Goal: Task Accomplishment & Management: Use online tool/utility

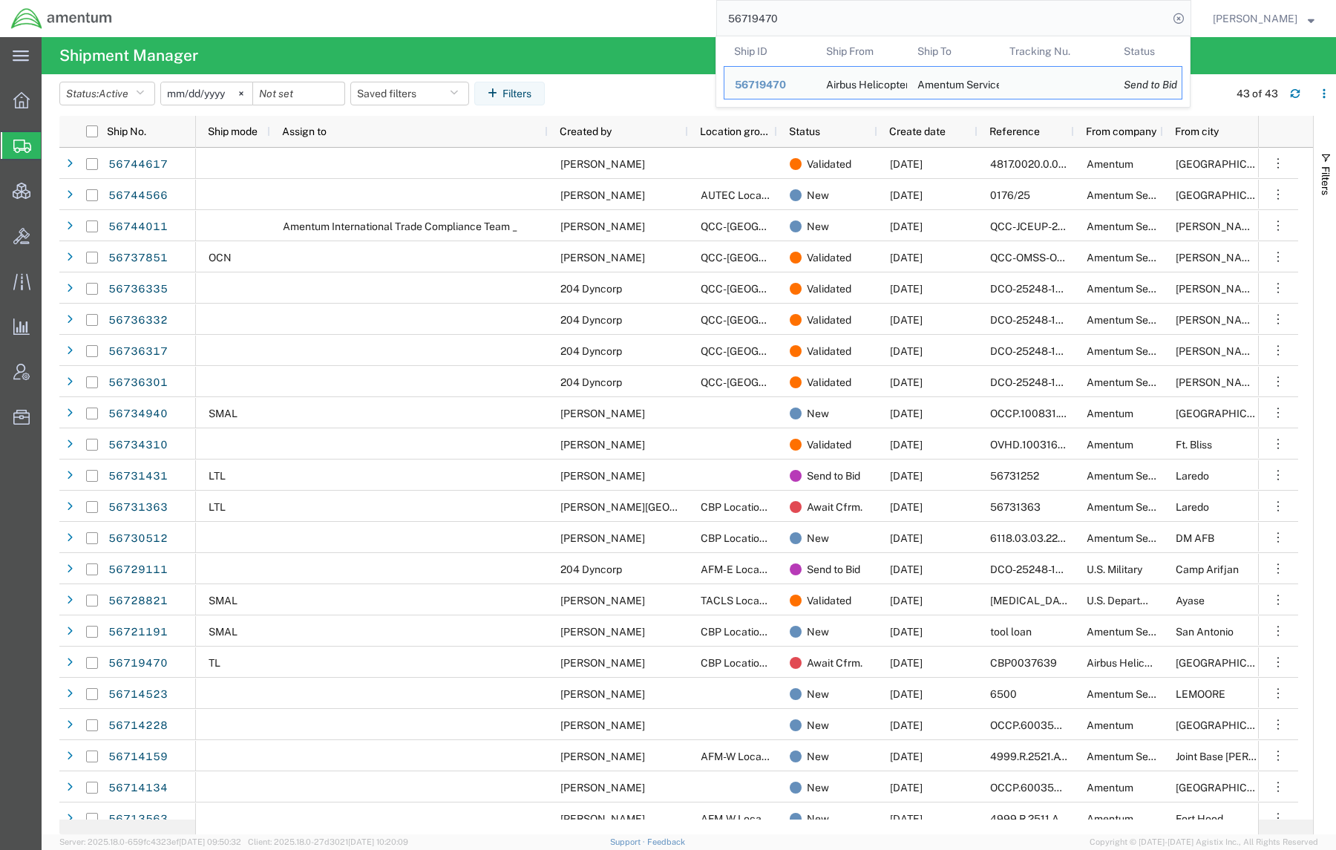
drag, startPoint x: 785, startPoint y: 16, endPoint x: 637, endPoint y: 7, distance: 148.0
click at [637, 7] on div "56719470 Ship ID Ship From Ship To Tracking Nu. Status Ship ID 56719470 Ship Fr…" at bounding box center [657, 18] width 1068 height 37
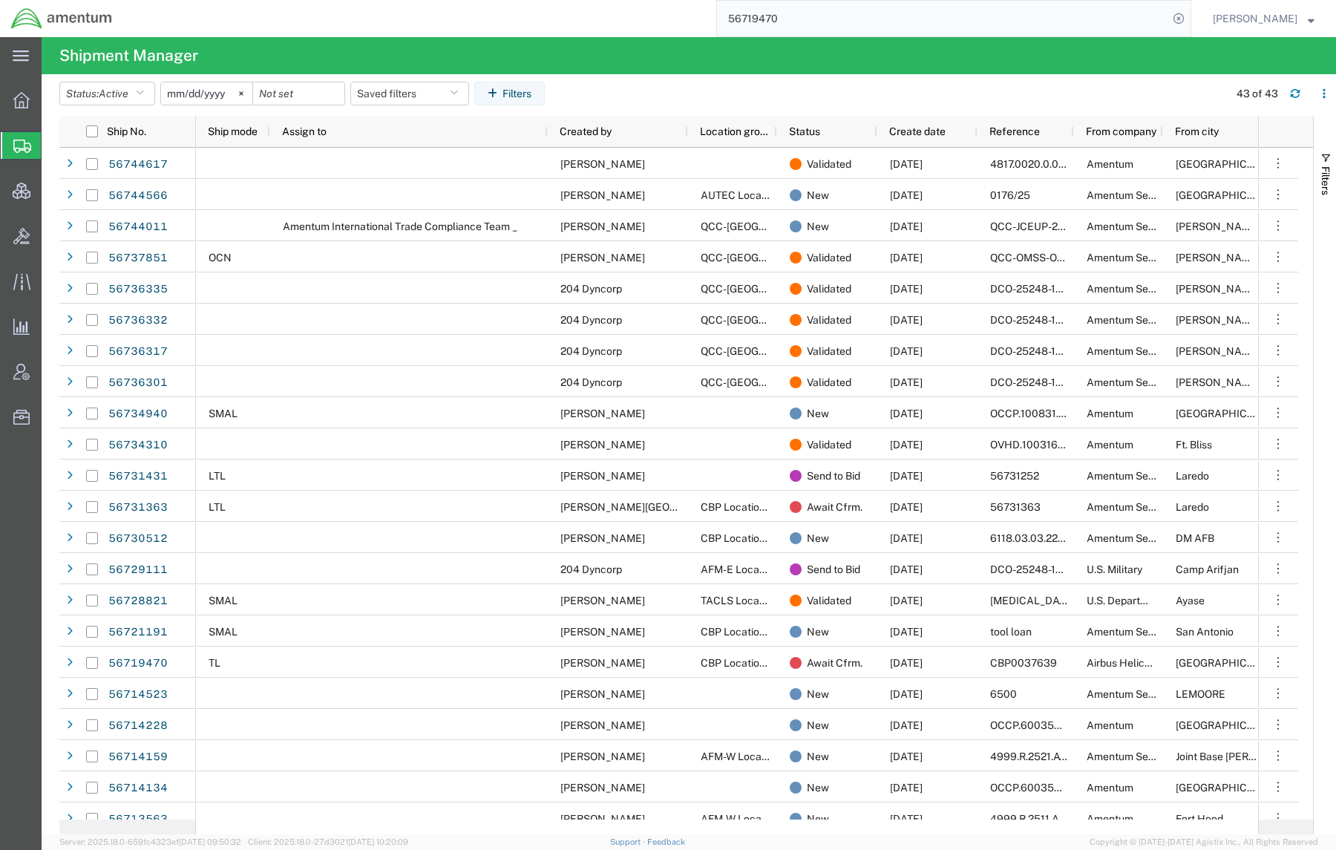
paste input "540229"
type input "56540229"
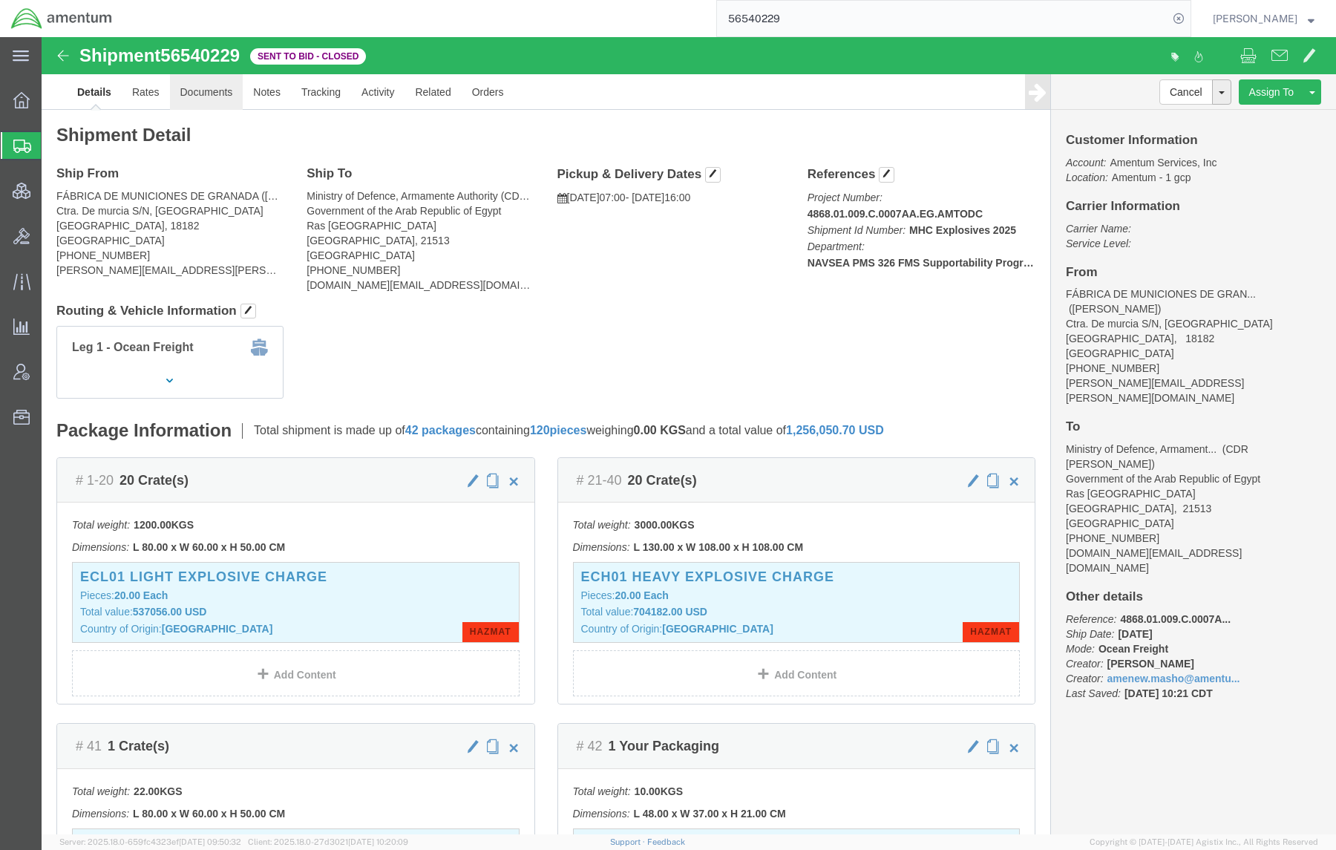
click link "Documents"
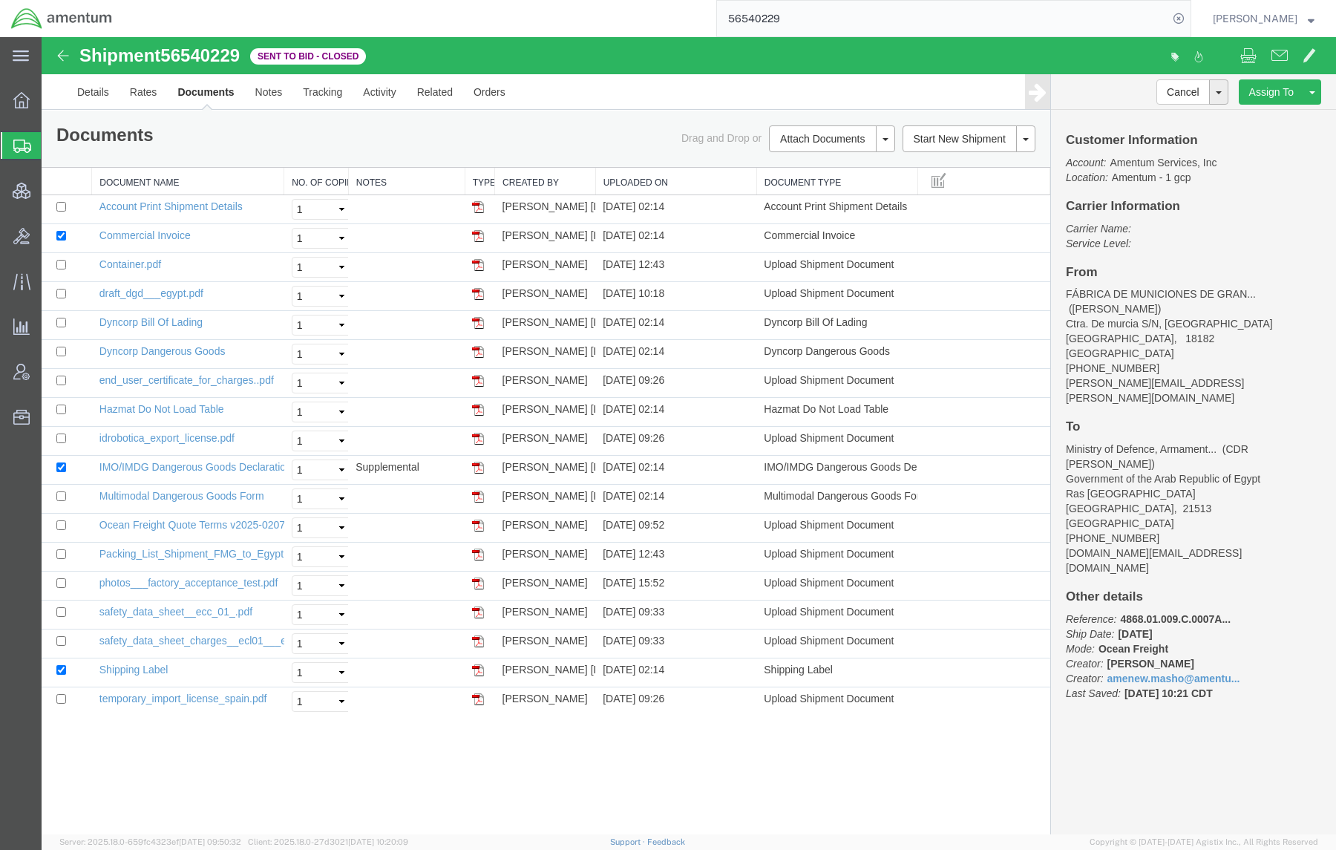
click at [653, 178] on th "Uploaded On" at bounding box center [675, 181] width 161 height 27
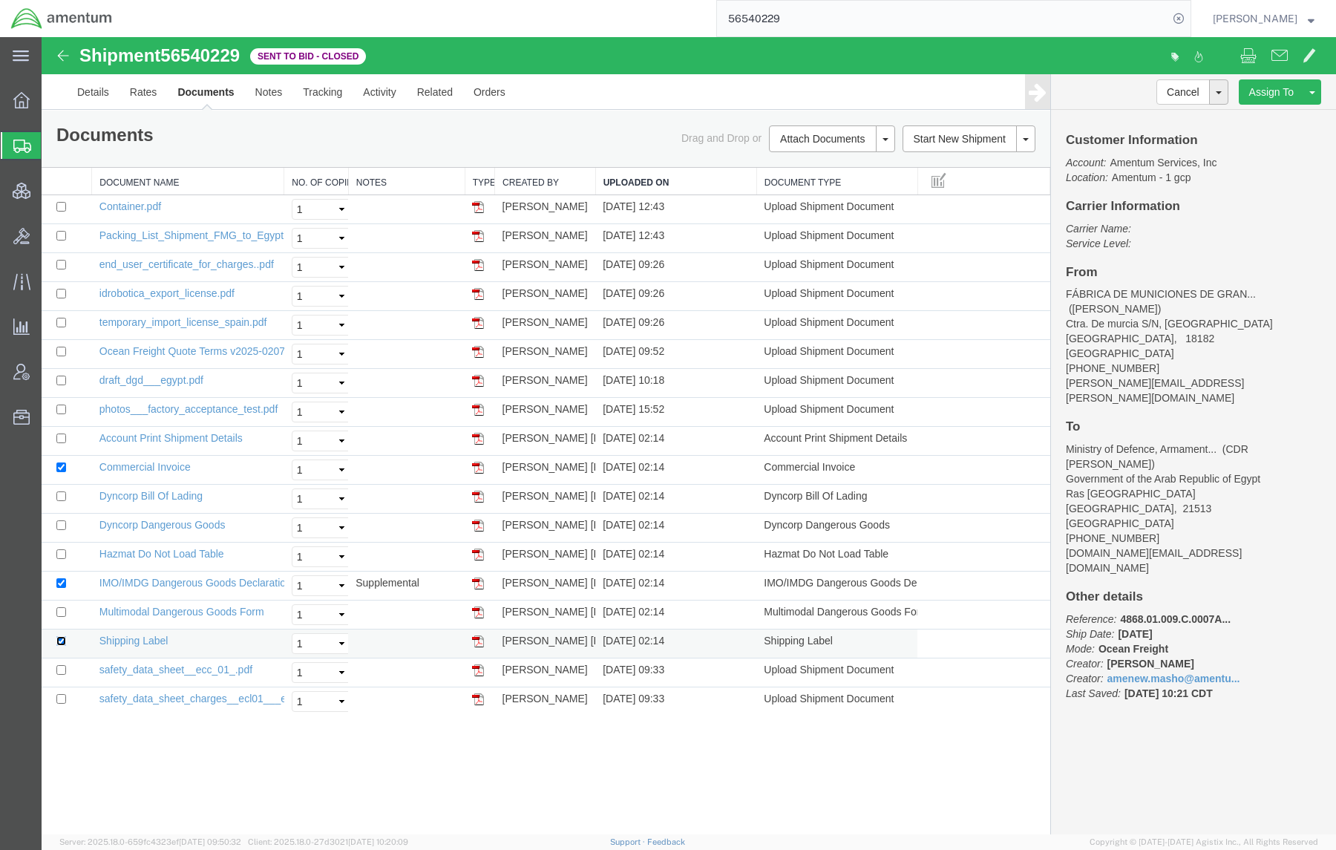
click at [61, 646] on input "checkbox" at bounding box center [61, 641] width 10 height 10
checkbox input "false"
click at [54, 589] on td at bounding box center [67, 586] width 50 height 29
click at [57, 585] on input "checkbox" at bounding box center [61, 583] width 10 height 10
checkbox input "false"
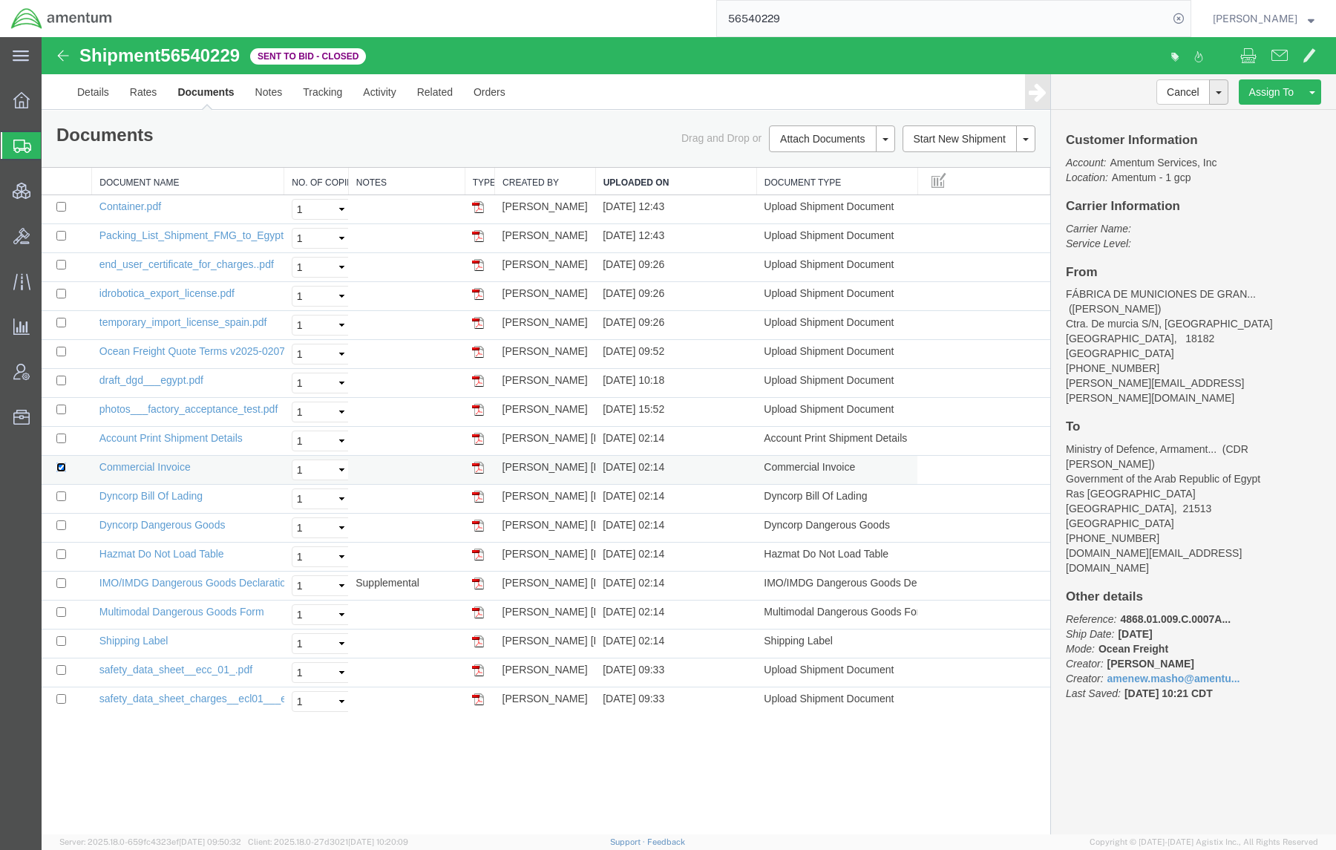
click at [60, 470] on input "checkbox" at bounding box center [61, 468] width 10 height 10
checkbox input "false"
click at [128, 95] on link "Rates" at bounding box center [144, 92] width 48 height 36
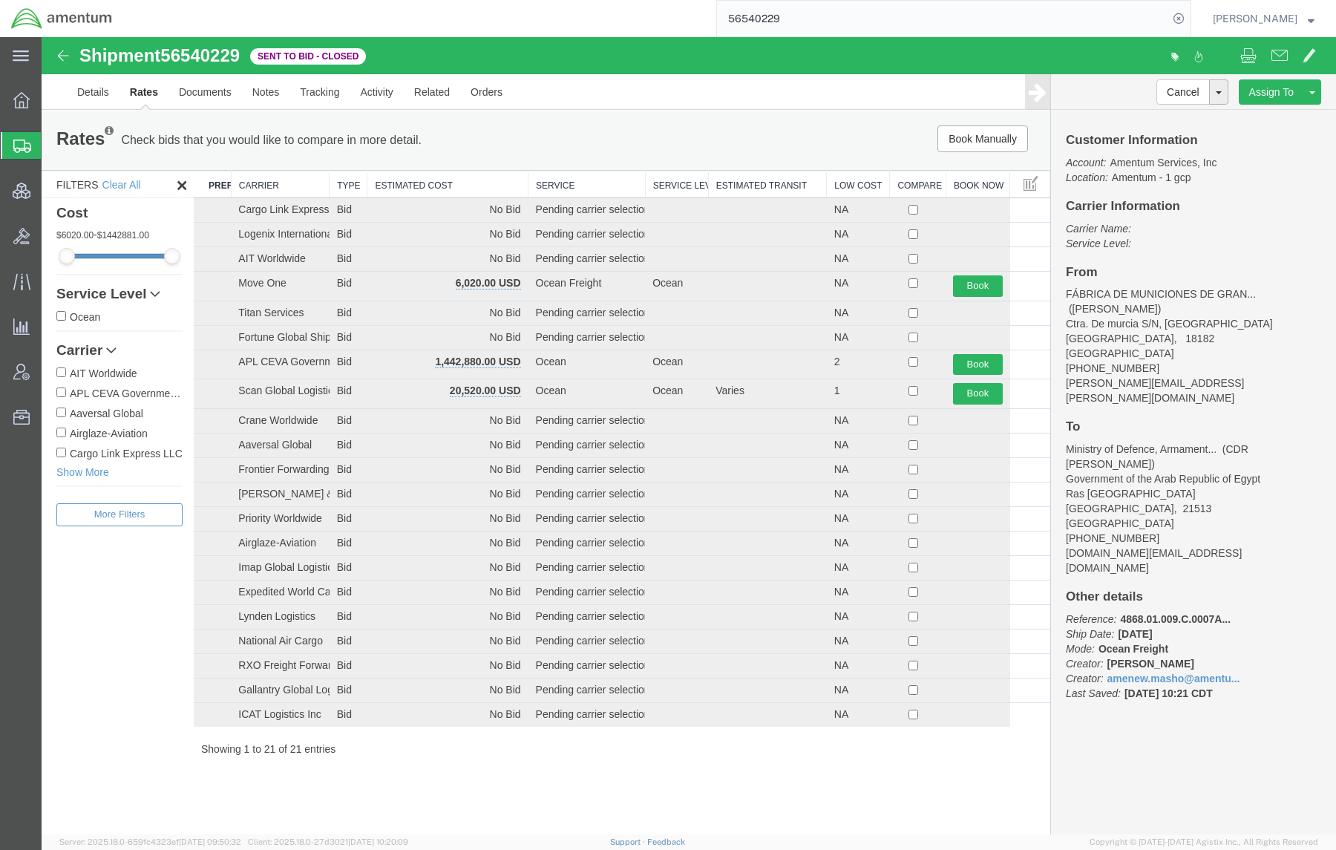
click at [451, 181] on th "Estimated Cost" at bounding box center [447, 184] width 161 height 27
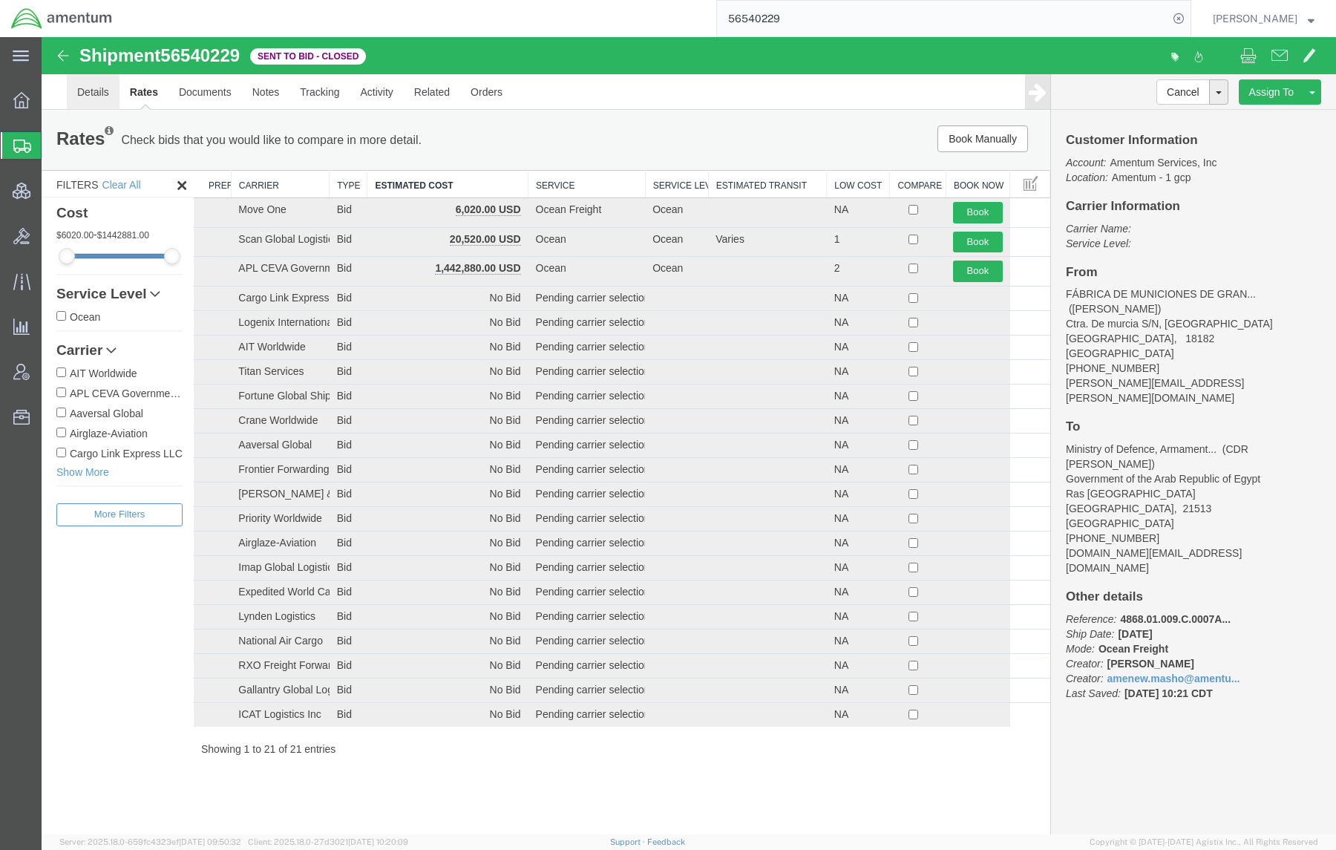
click at [95, 98] on link "Details" at bounding box center [93, 92] width 53 height 36
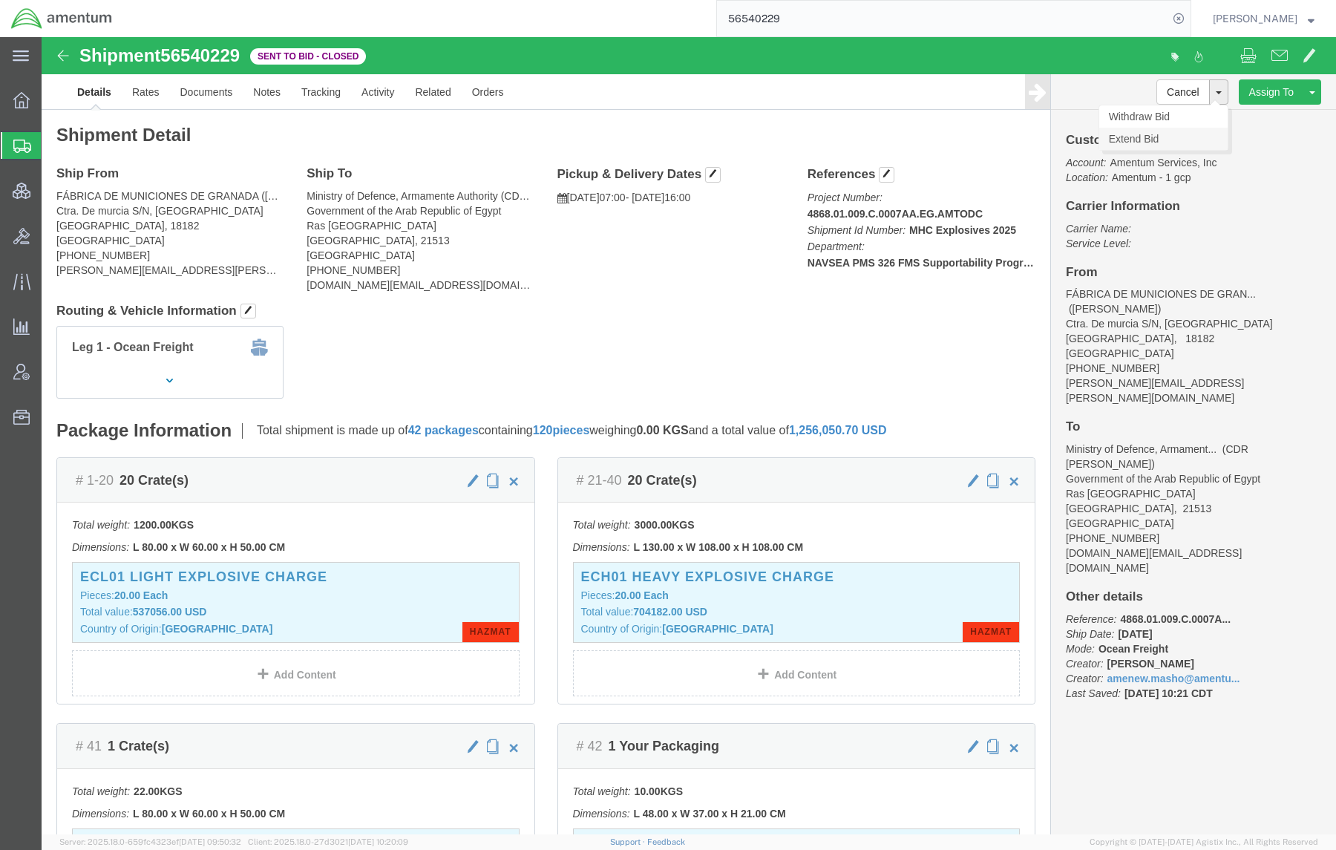
click link "Extend Bid"
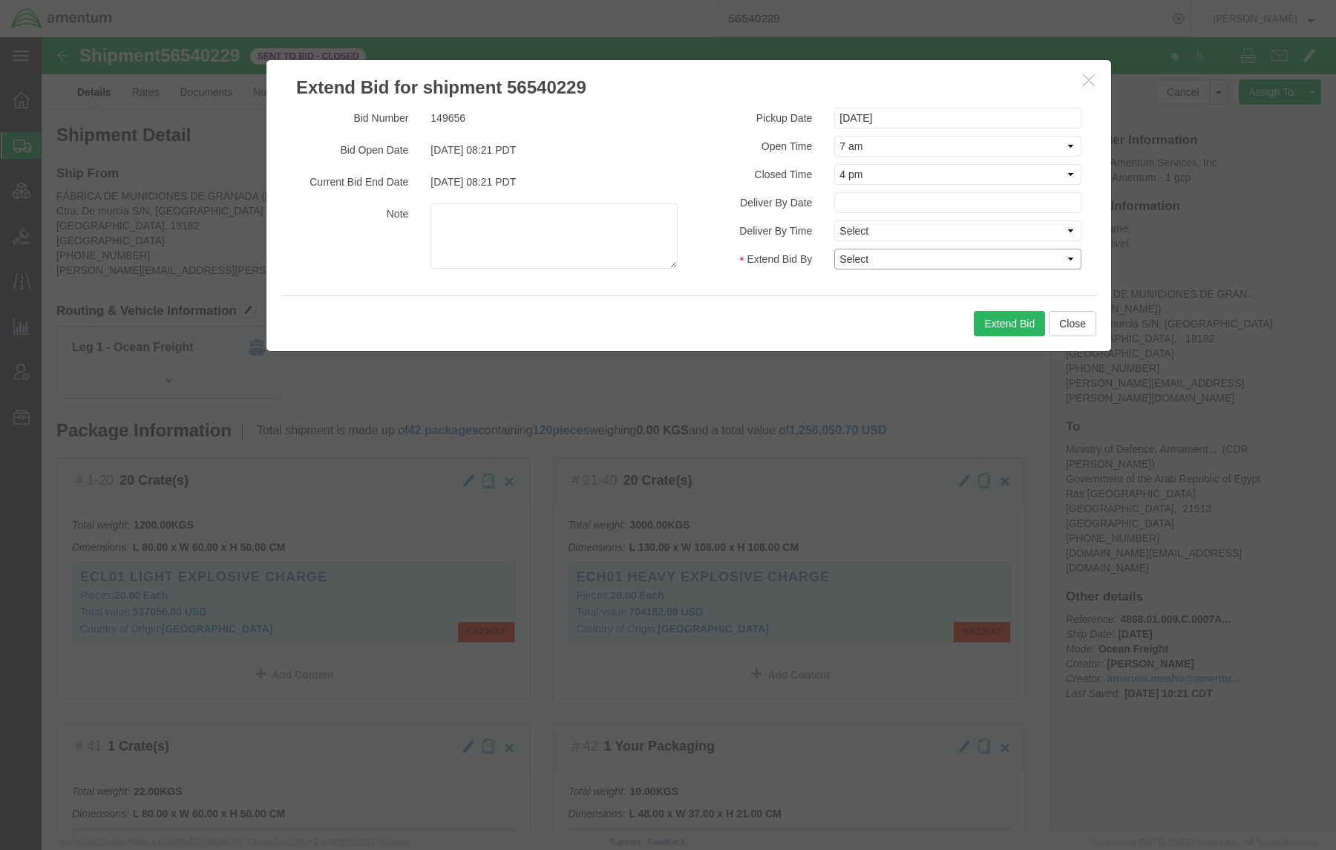
click select "Select 30 Min (Rush) 1 Hour (Rush) 2 Hours (Rush) 4 Hours (Rush) 8 Hours (Rush)…"
select select "96"
click select "Select 30 Min (Rush) 1 Hour (Rush) 2 Hours (Rush) 4 Hours (Rush) 8 Hours (Rush)…"
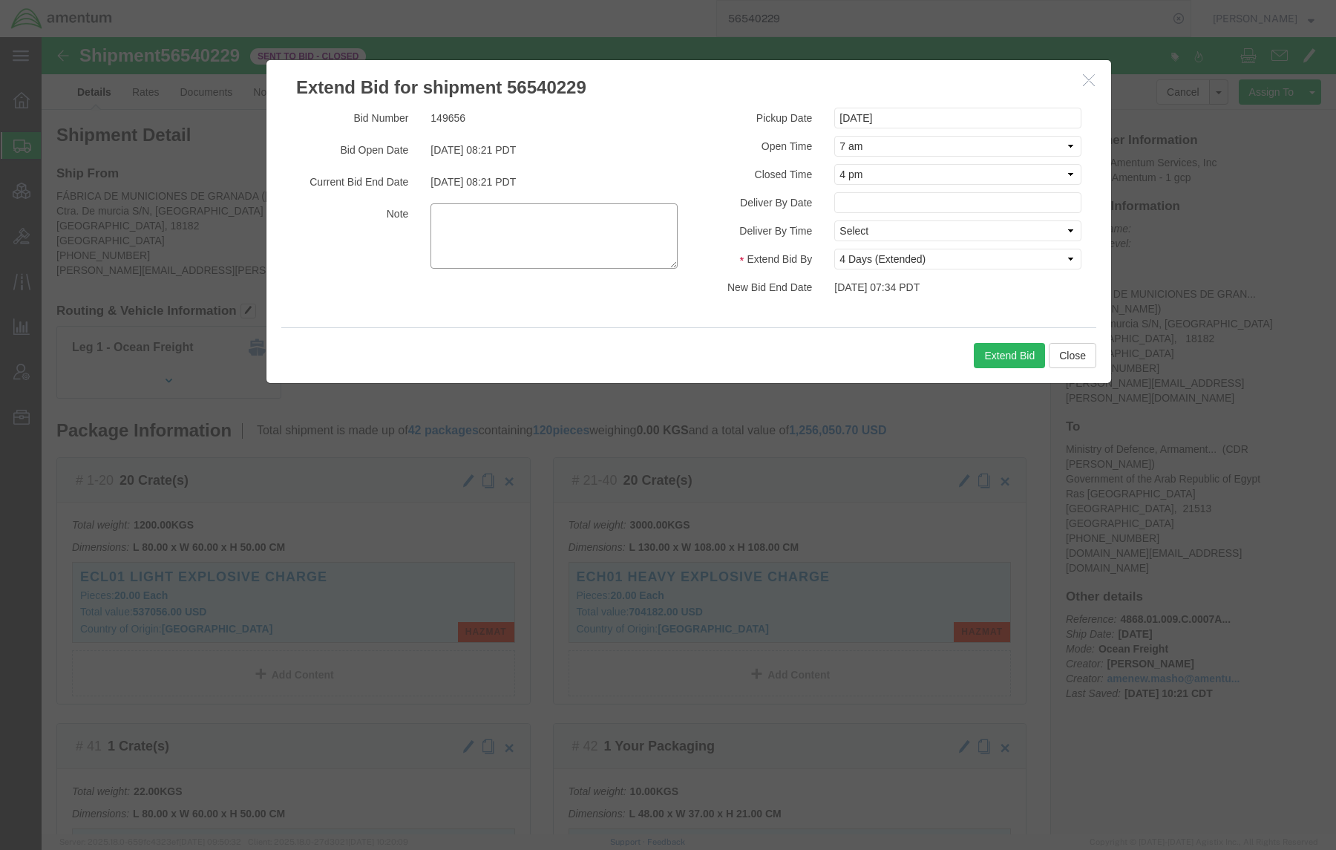
click textarea
type textarea "I have uploaded the safety data sheets and they are in the documents tab."
click button "Extend Bid"
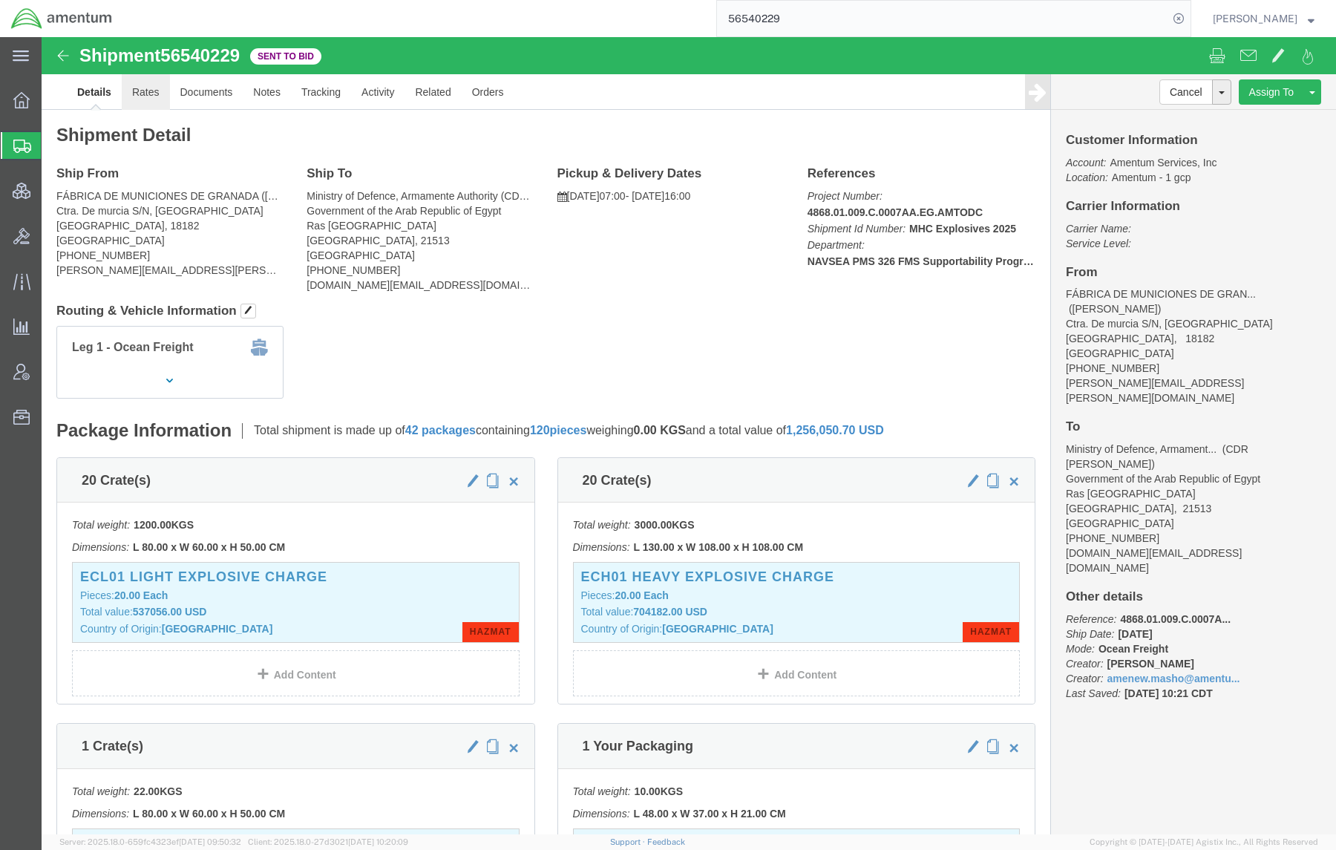
drag, startPoint x: 93, startPoint y: 50, endPoint x: 171, endPoint y: 71, distance: 80.5
click link "Rates"
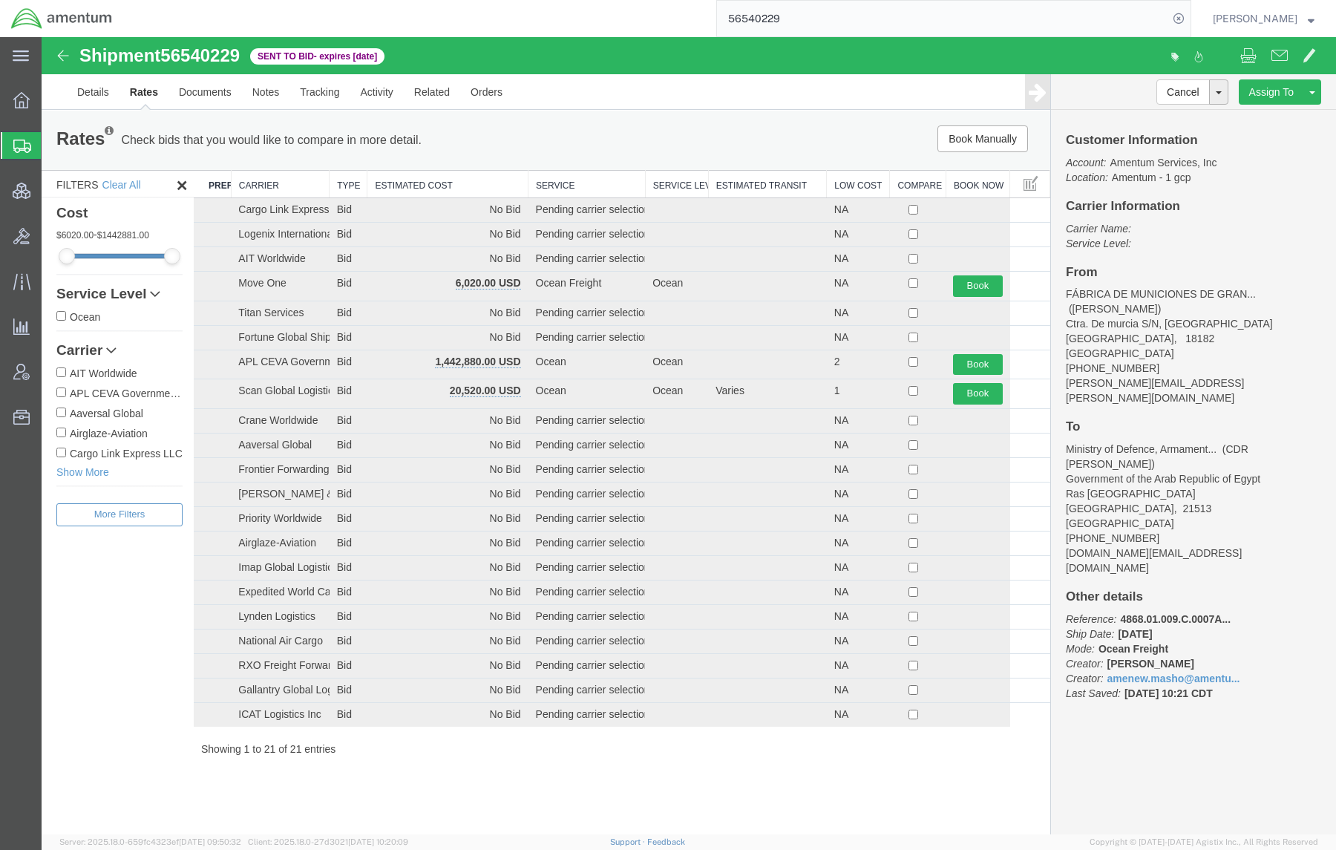
click at [497, 179] on th "Estimated Cost" at bounding box center [447, 184] width 161 height 27
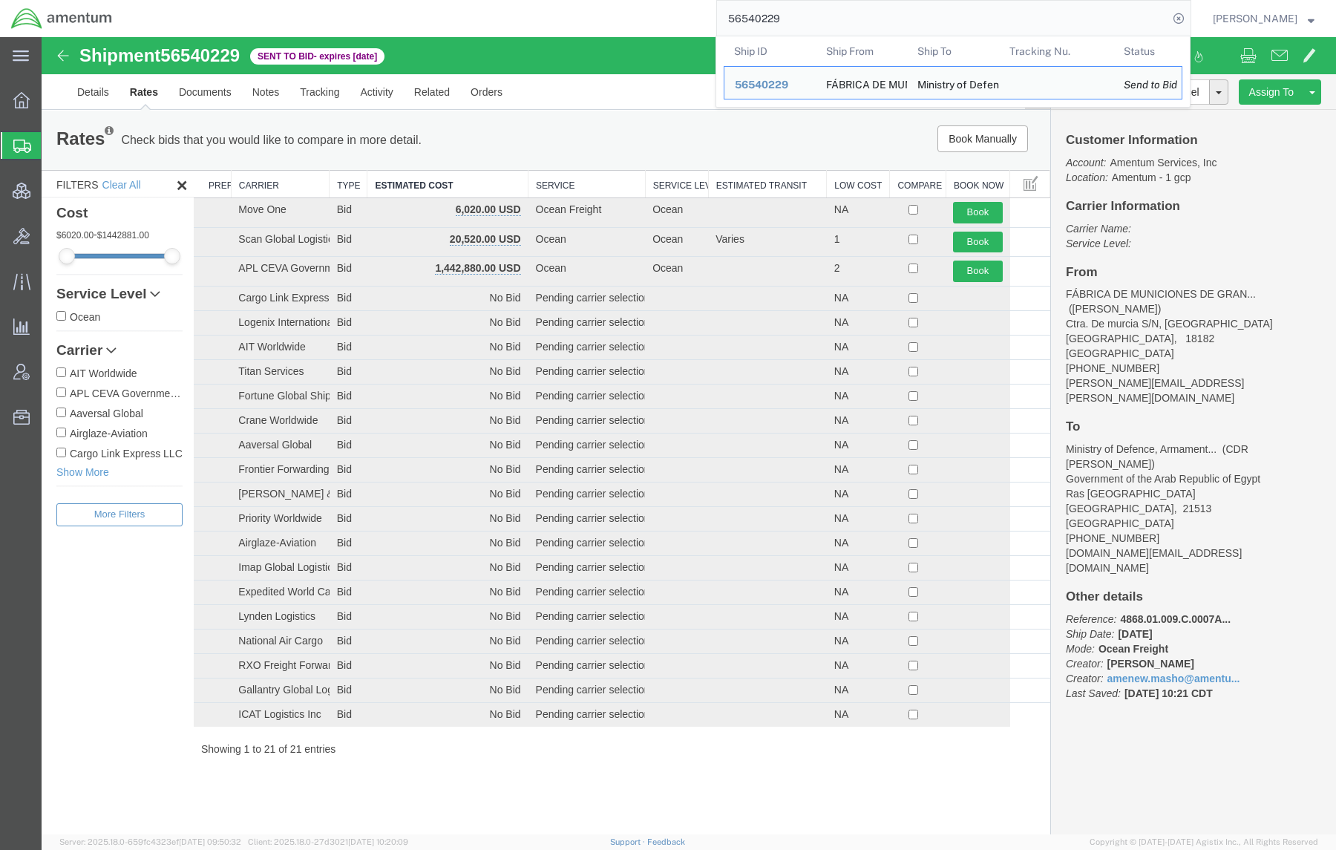
drag, startPoint x: 791, startPoint y: 25, endPoint x: 604, endPoint y: -1, distance: 189.7
click at [604, 0] on html "main_menu Created with Sketch. Collapse Menu Overview Shipments Shipment Manage…" at bounding box center [668, 425] width 1336 height 850
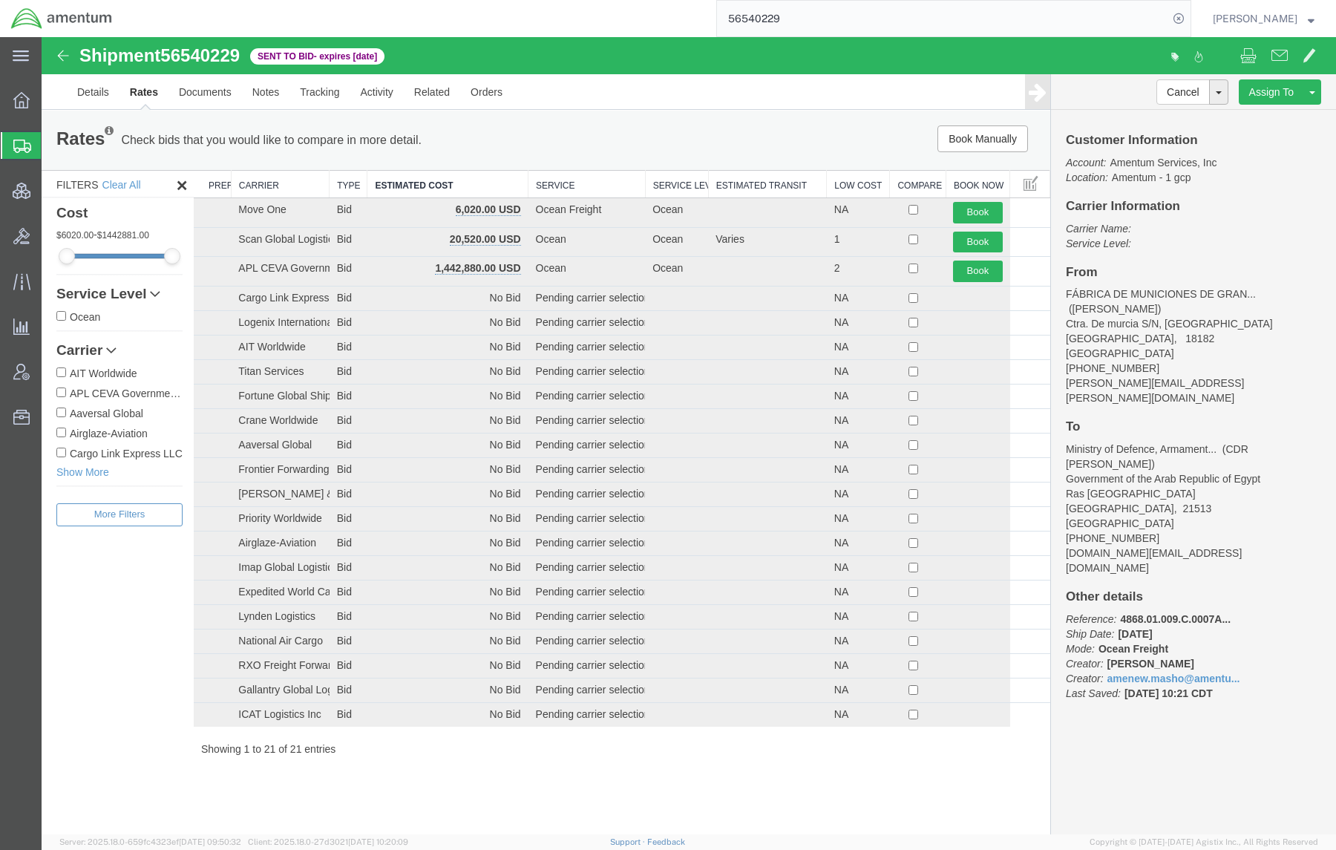
paste input "744660"
type input "56744660"
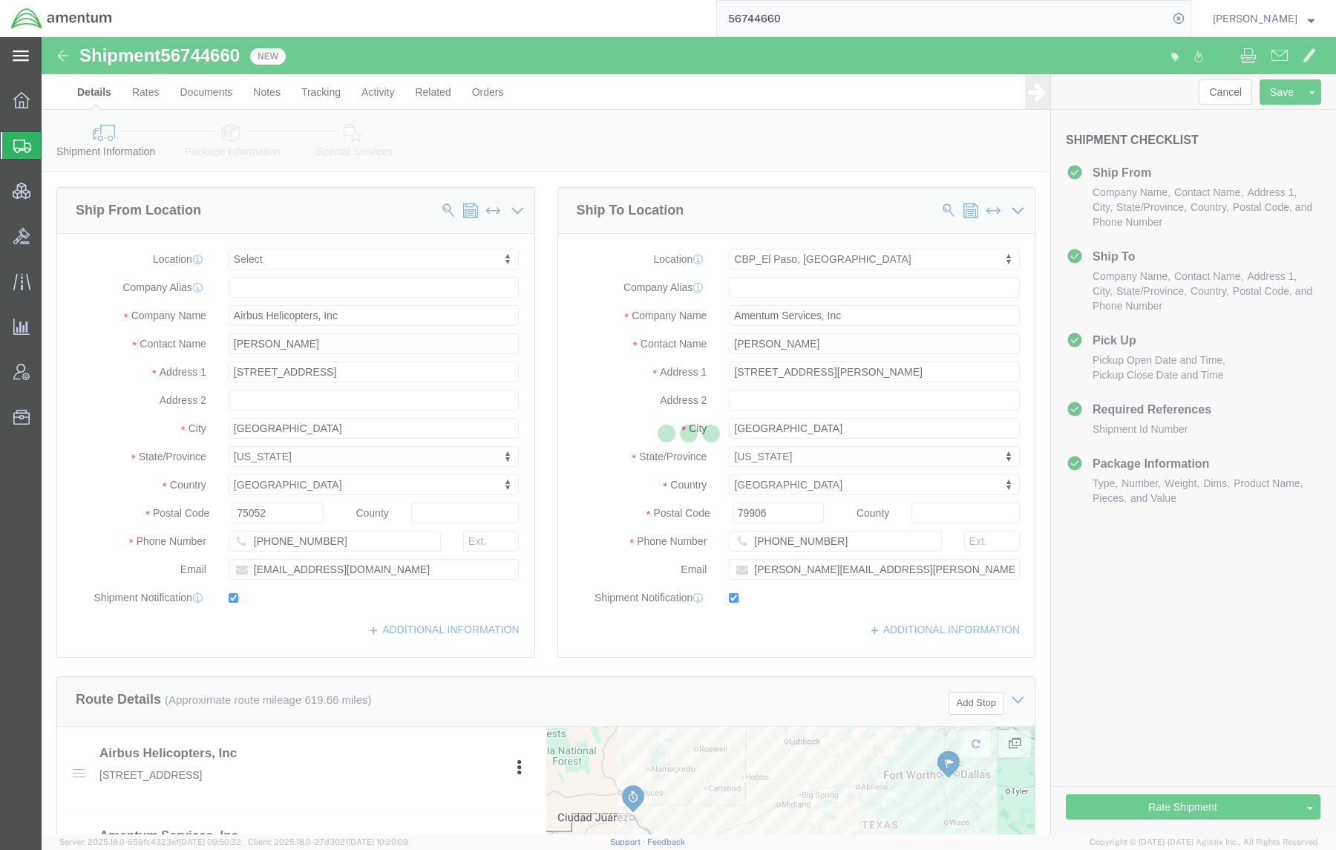
select select
select select "49831"
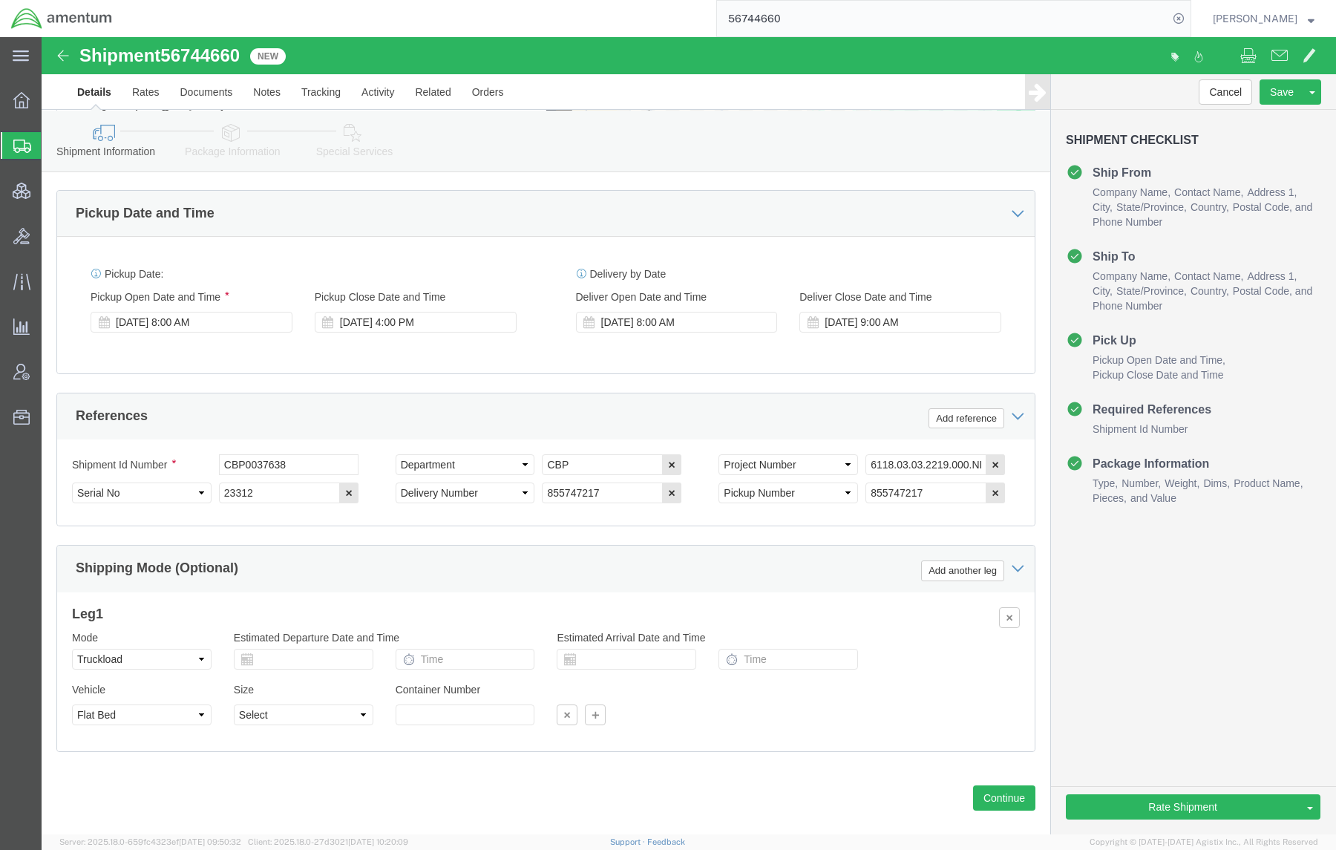
scroll to position [748, 0]
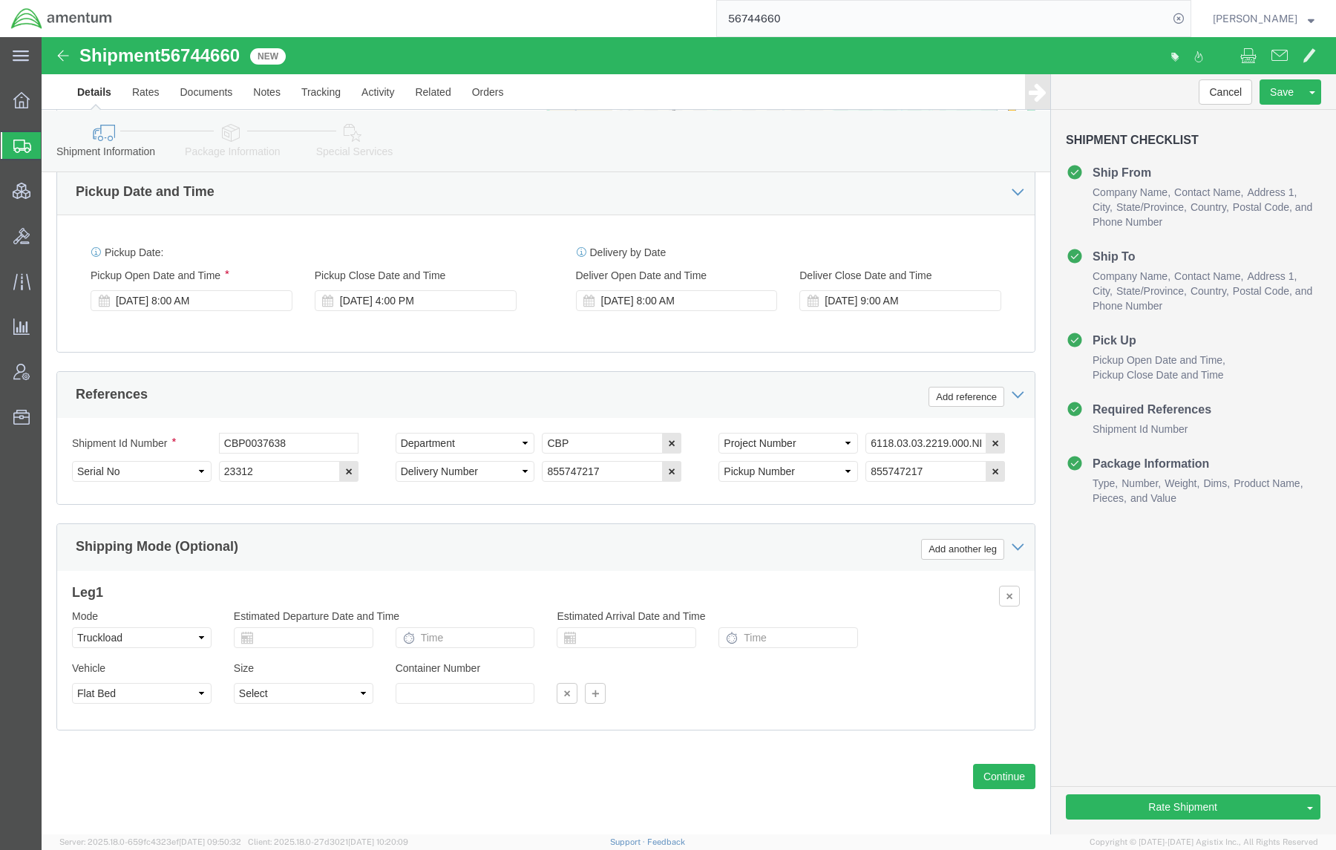
click link "Package Information"
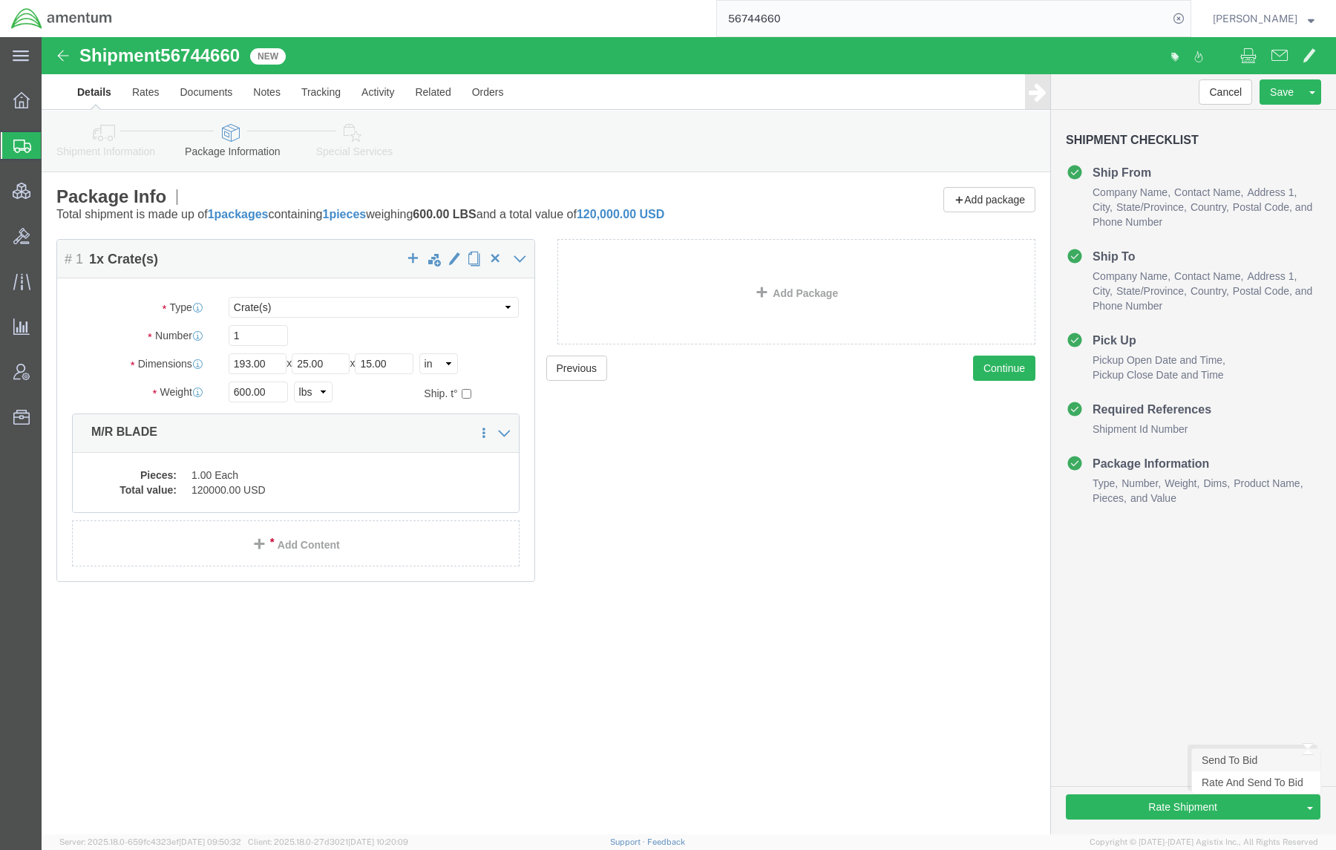
click link "Send To Bid"
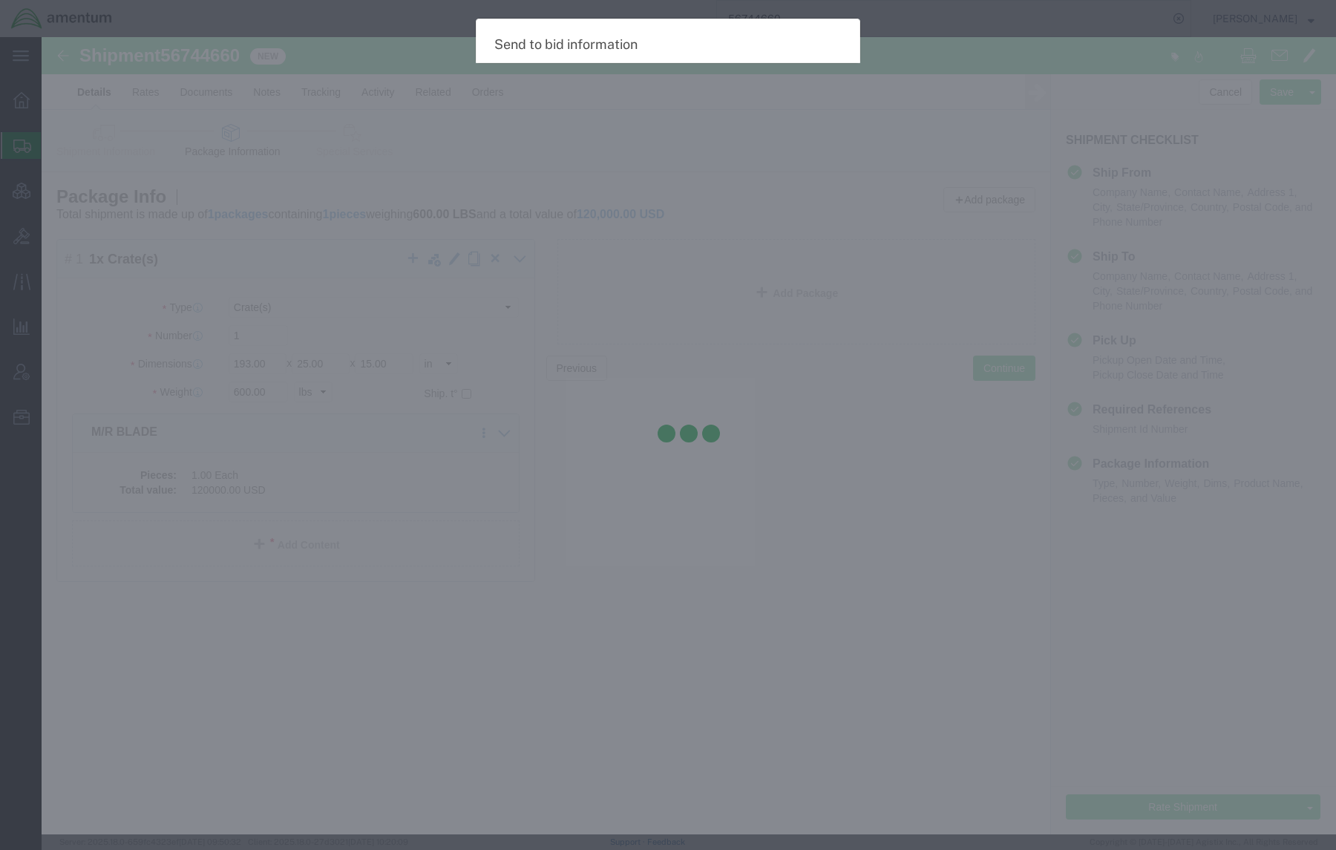
select select "TL"
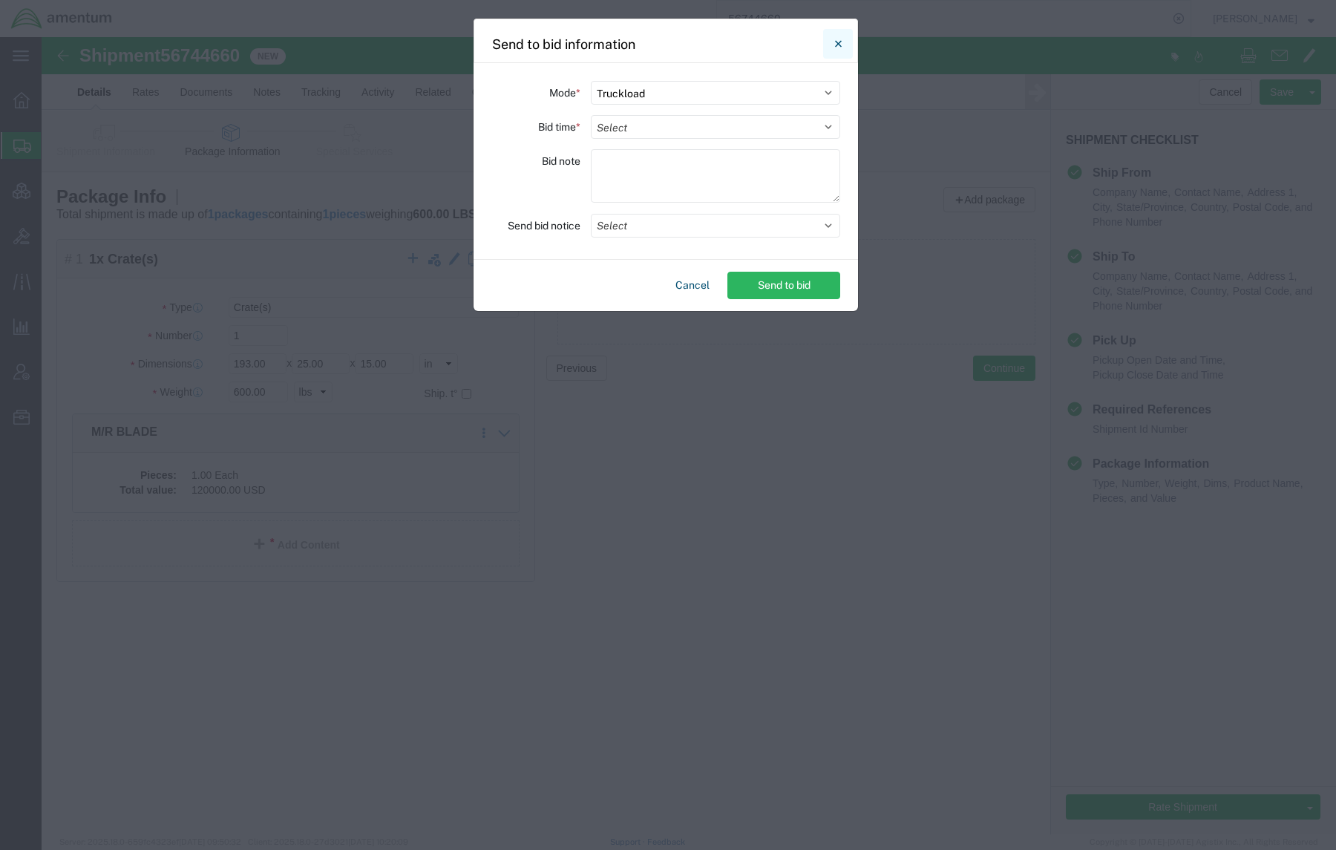
click at [841, 45] on button "Close" at bounding box center [838, 44] width 30 height 30
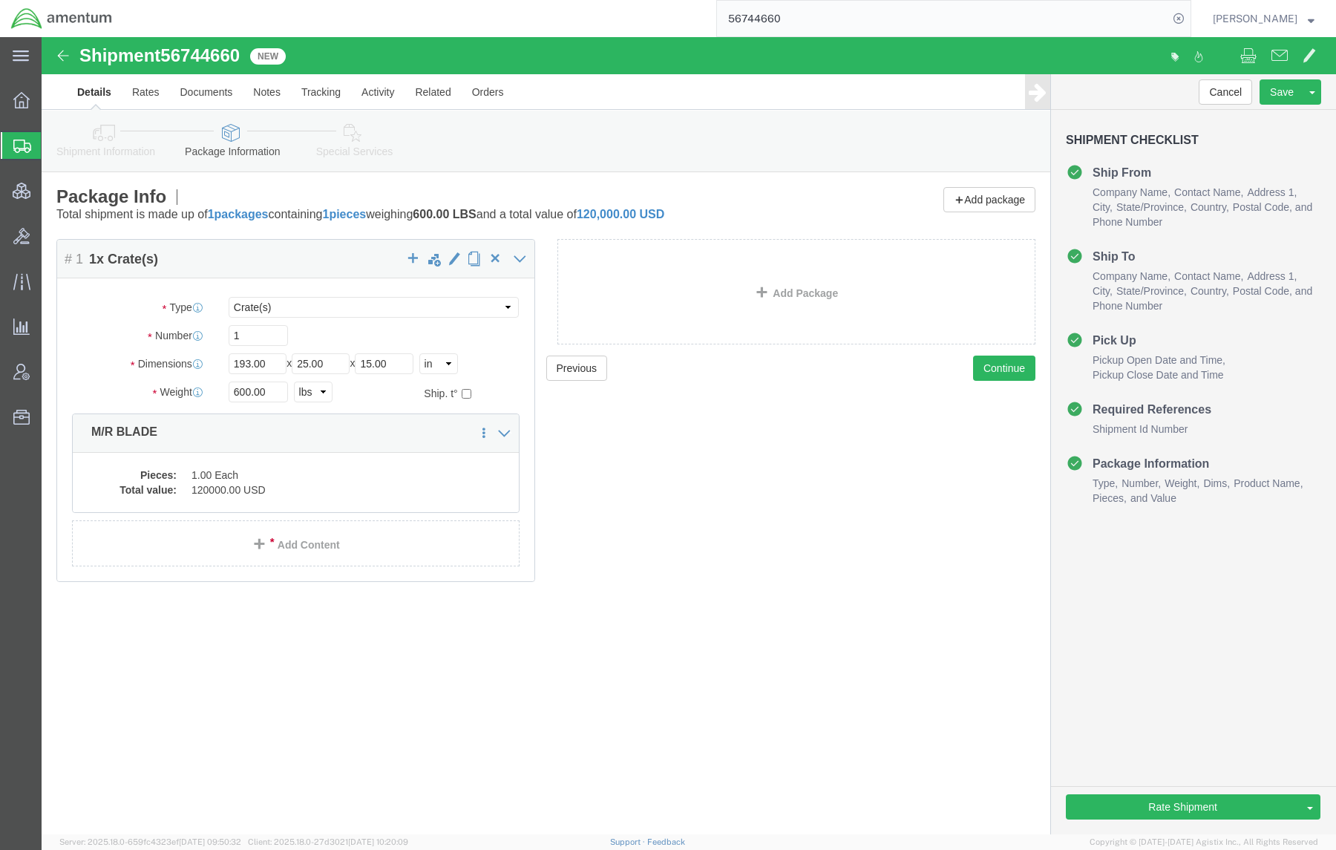
click link "Special Services"
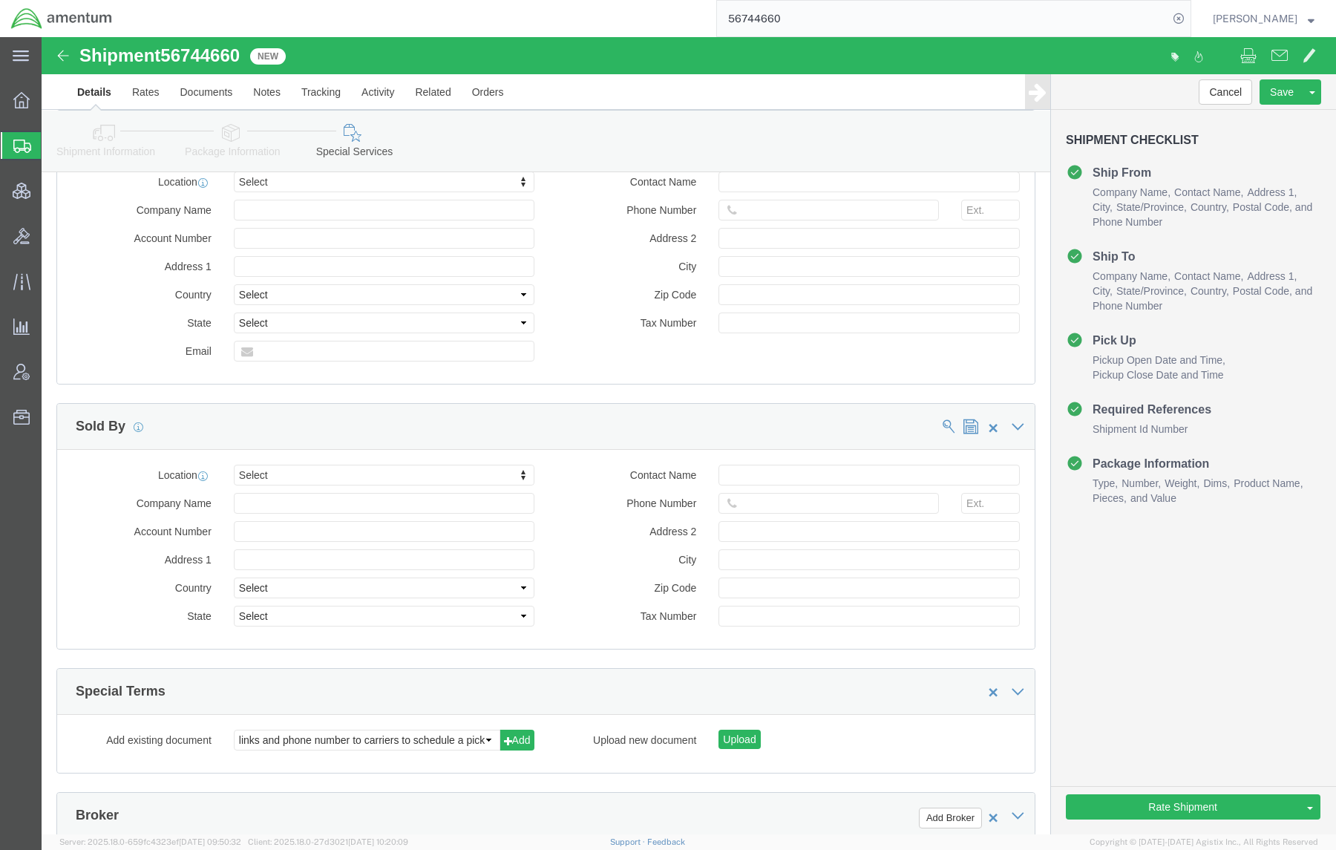
scroll to position [1715, 0]
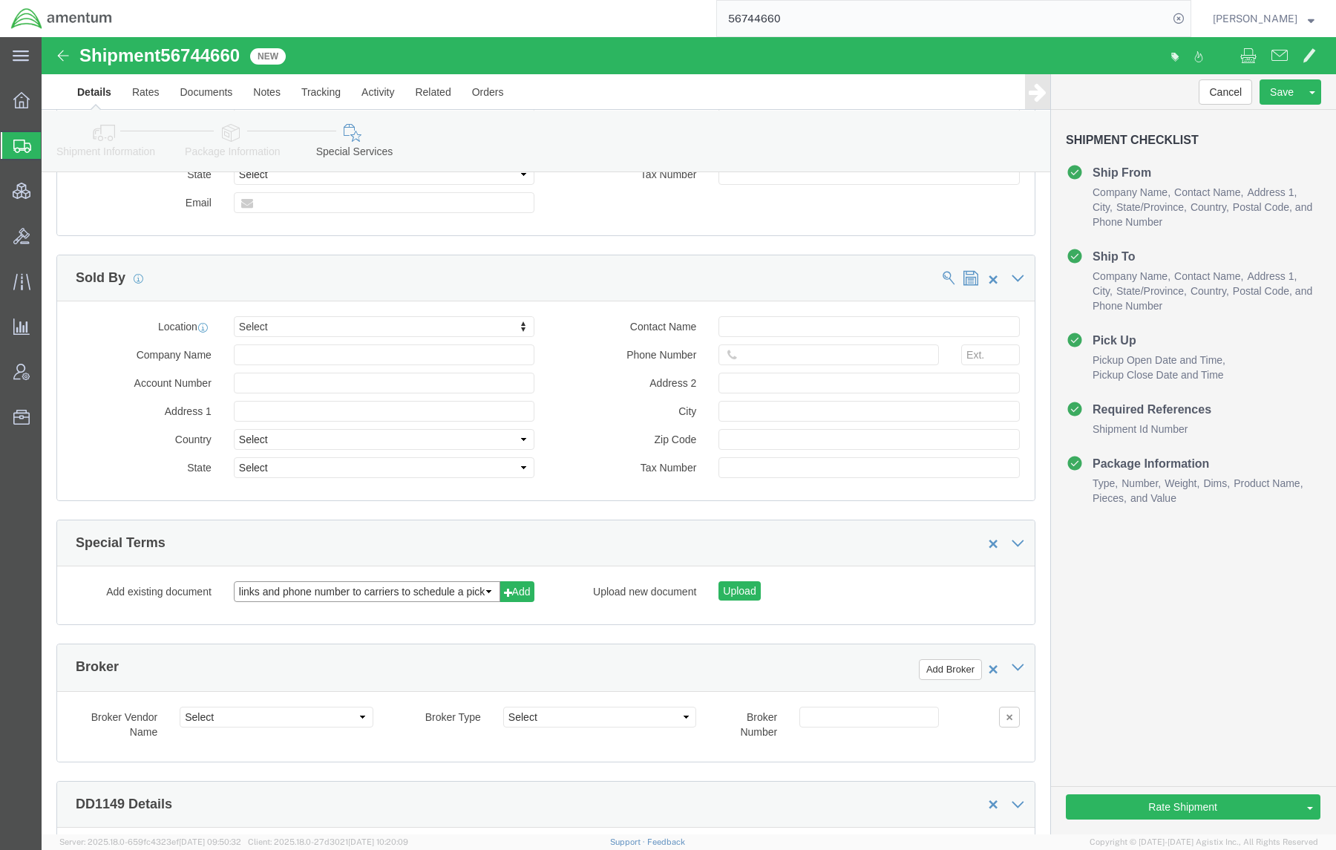
click select "links and phone number to carriers to schedule a pickup instructions for US imp…"
select select "109858247"
click select "links and phone number to carriers to schedule a pickup instructions for US imp…"
click button "Add"
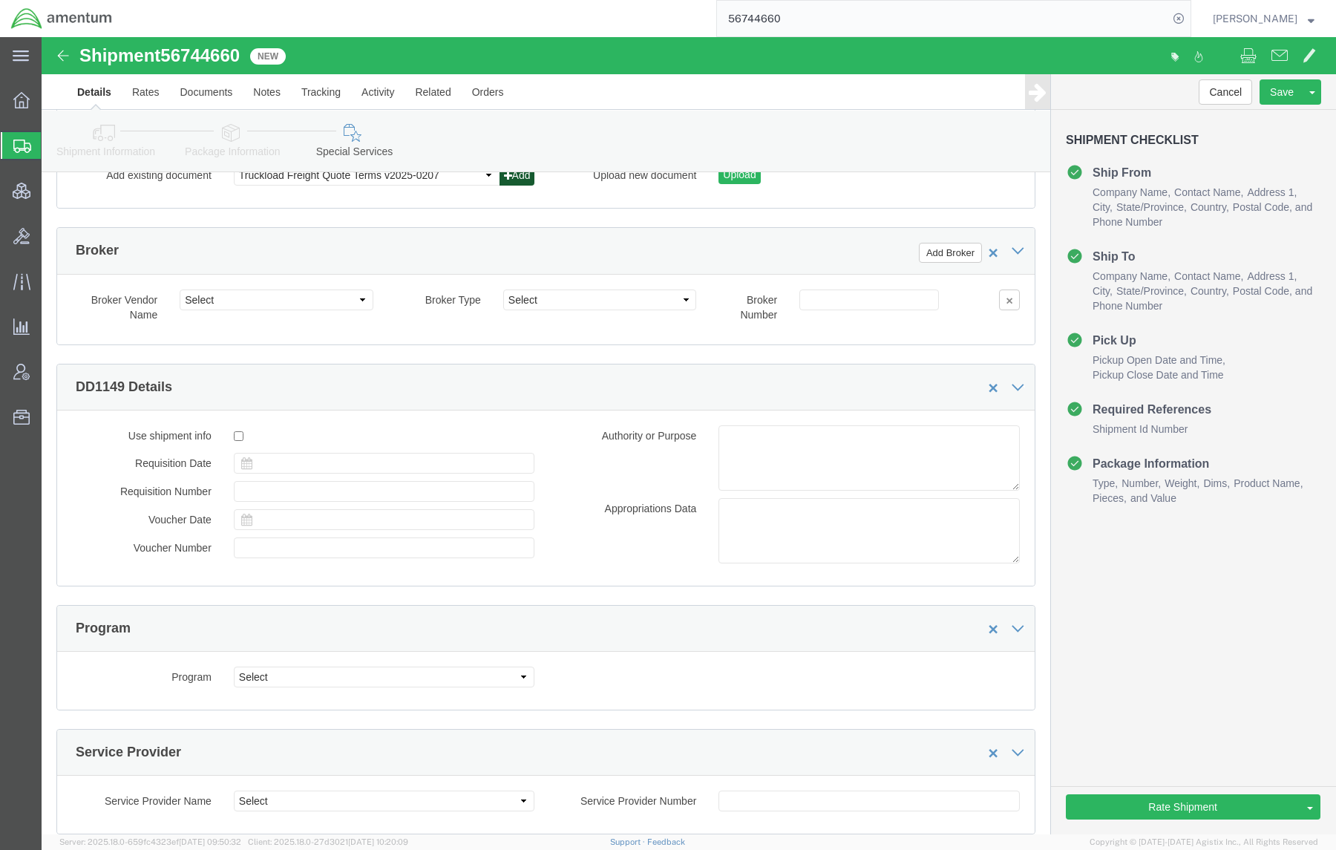
scroll to position [2312, 0]
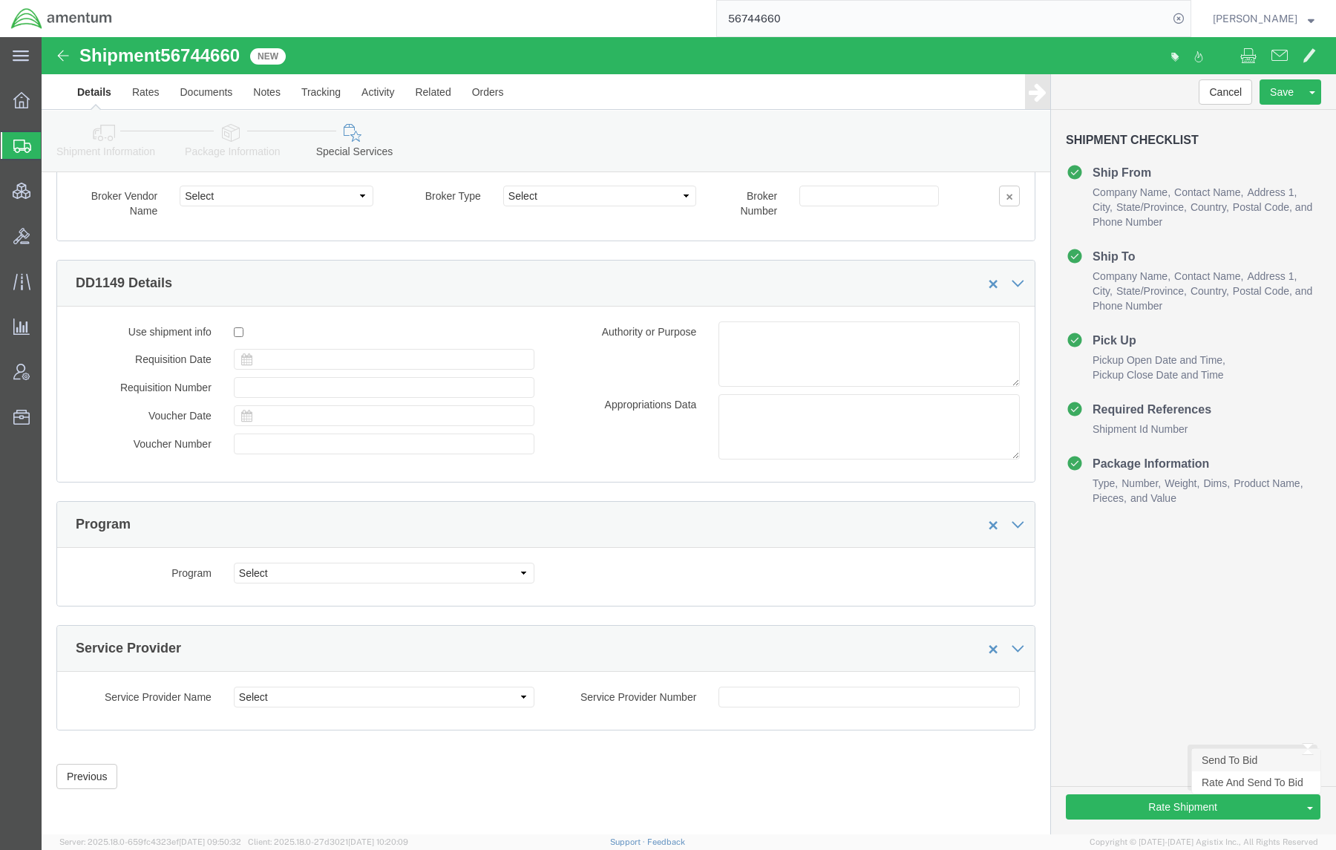
click link "Send To Bid"
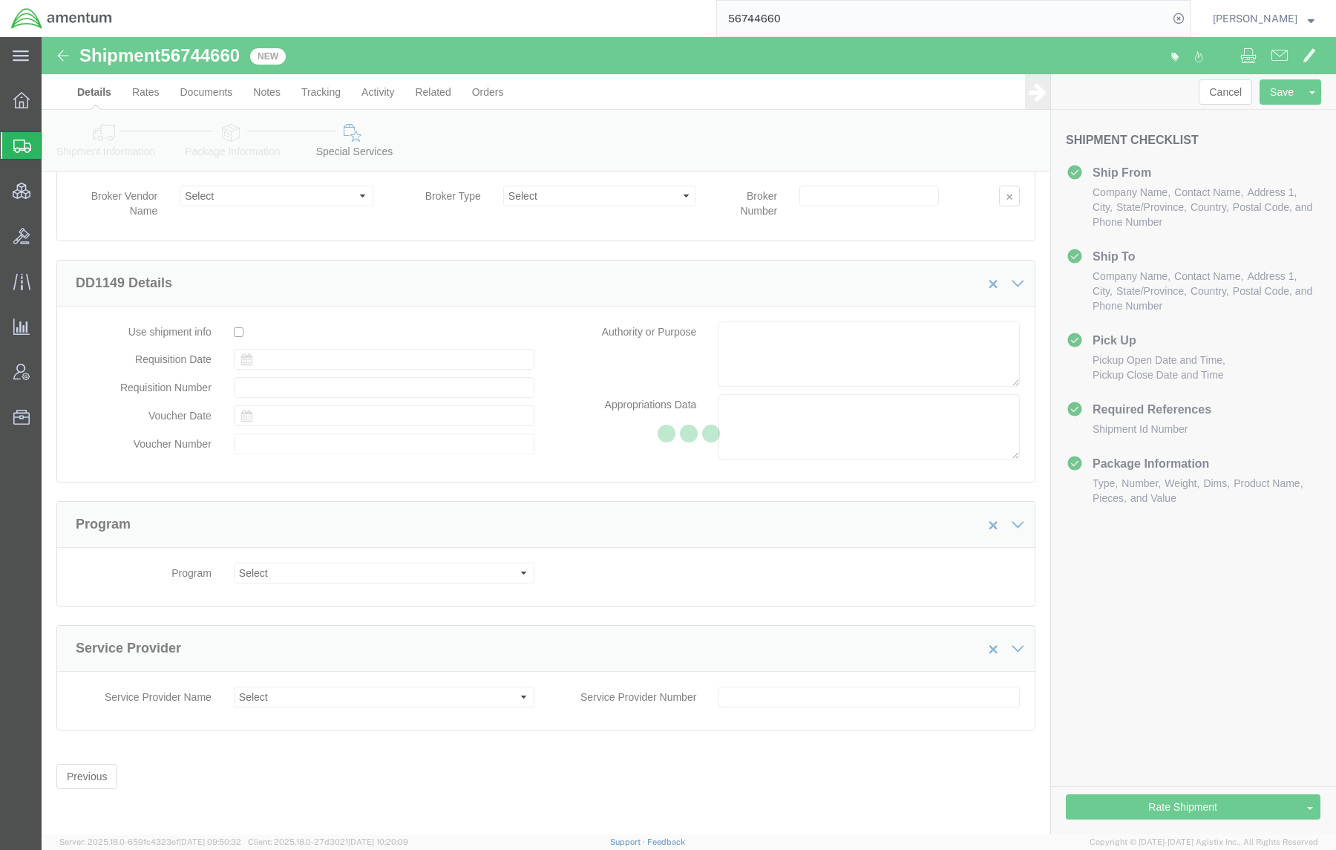
select select "TL"
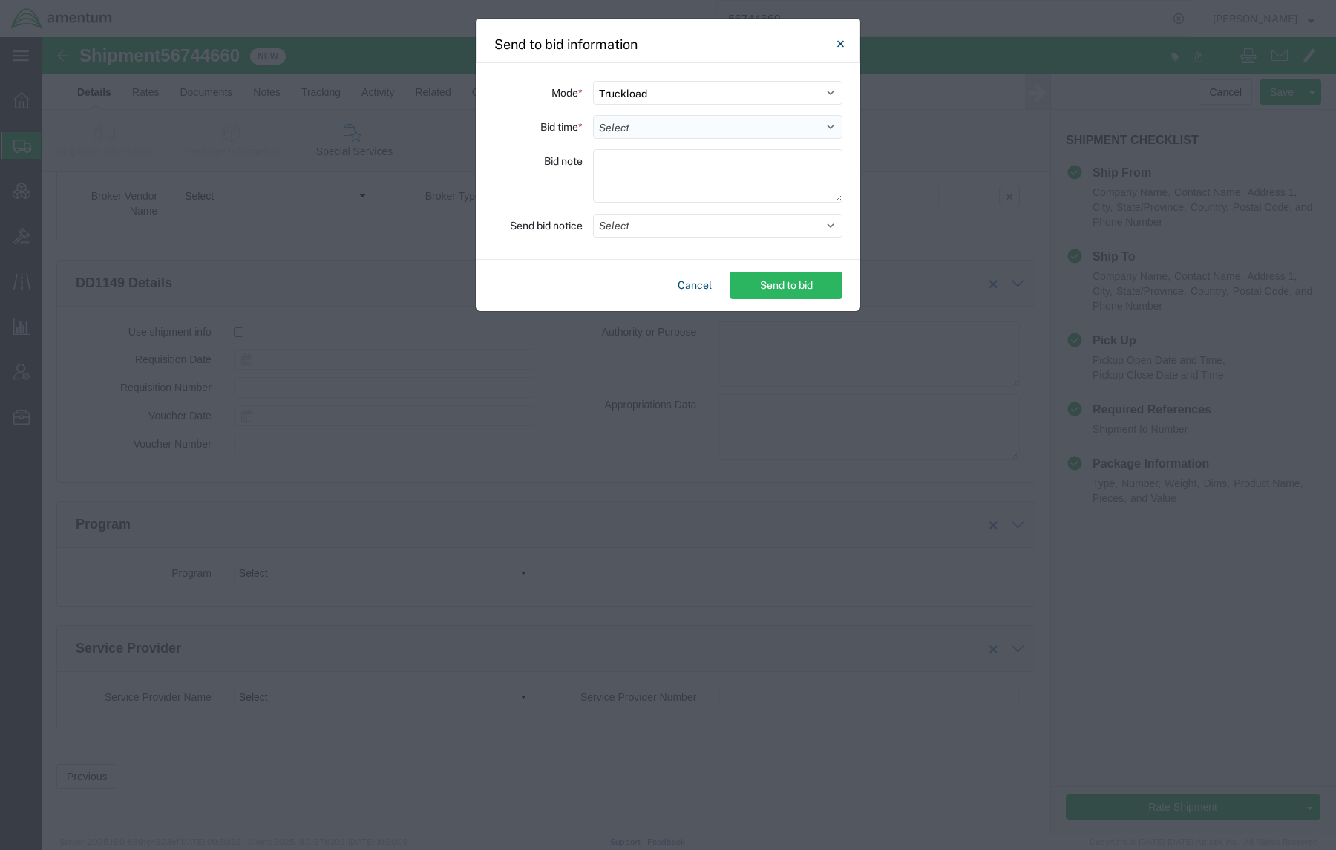
click at [630, 128] on select "Select 30 Min (Rush) 1 Hour (Rush) 2 Hours (Rush) 4 Hours (Rush) 8 Hours (Rush)…" at bounding box center [717, 127] width 249 height 24
select select "24"
click at [593, 115] on select "Select 30 Min (Rush) 1 Hour (Rush) 2 Hours (Rush) 4 Hours (Rush) 8 Hours (Rush)…" at bounding box center [717, 127] width 249 height 24
click at [757, 286] on button "Send to bid" at bounding box center [786, 285] width 113 height 27
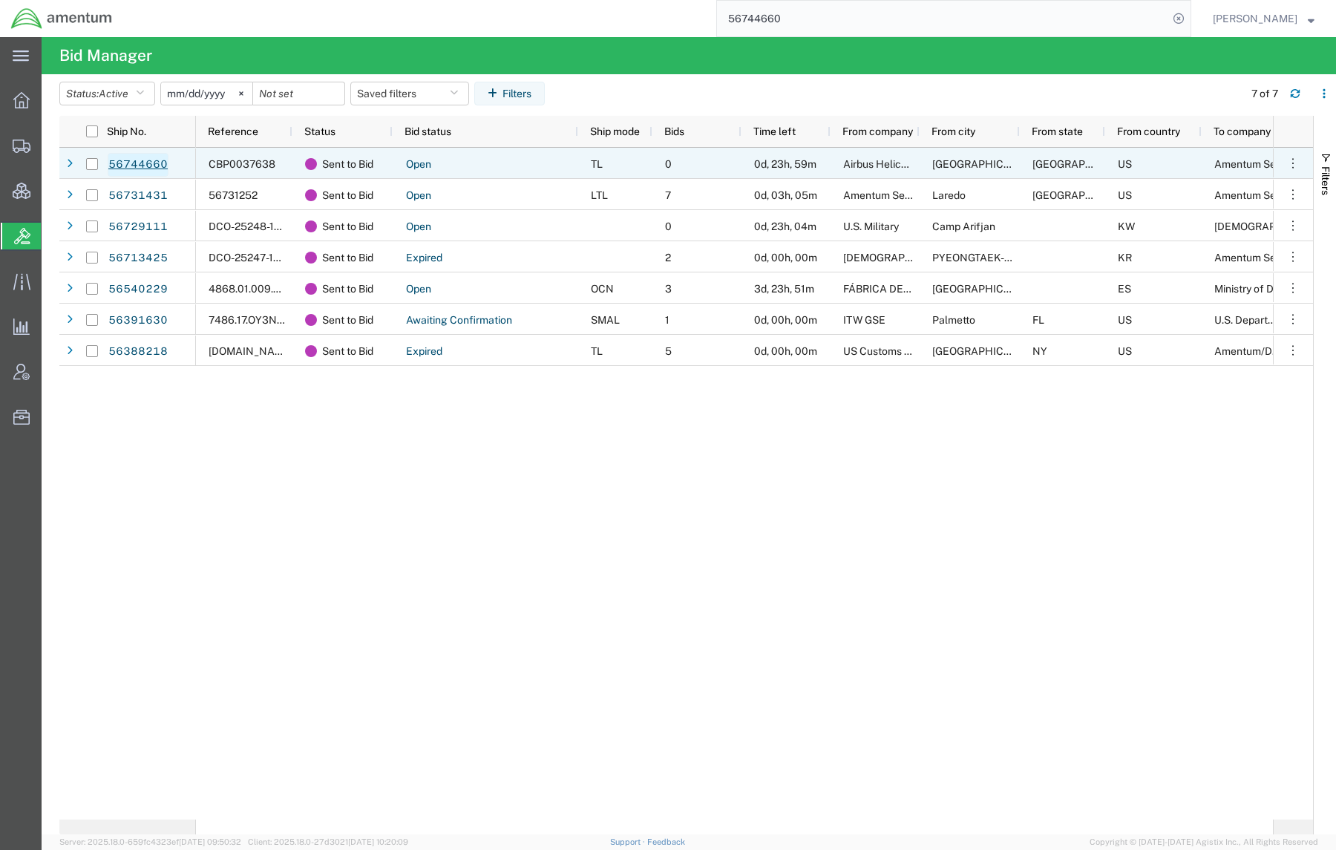
click at [108, 165] on link "56744660" at bounding box center [138, 165] width 61 height 24
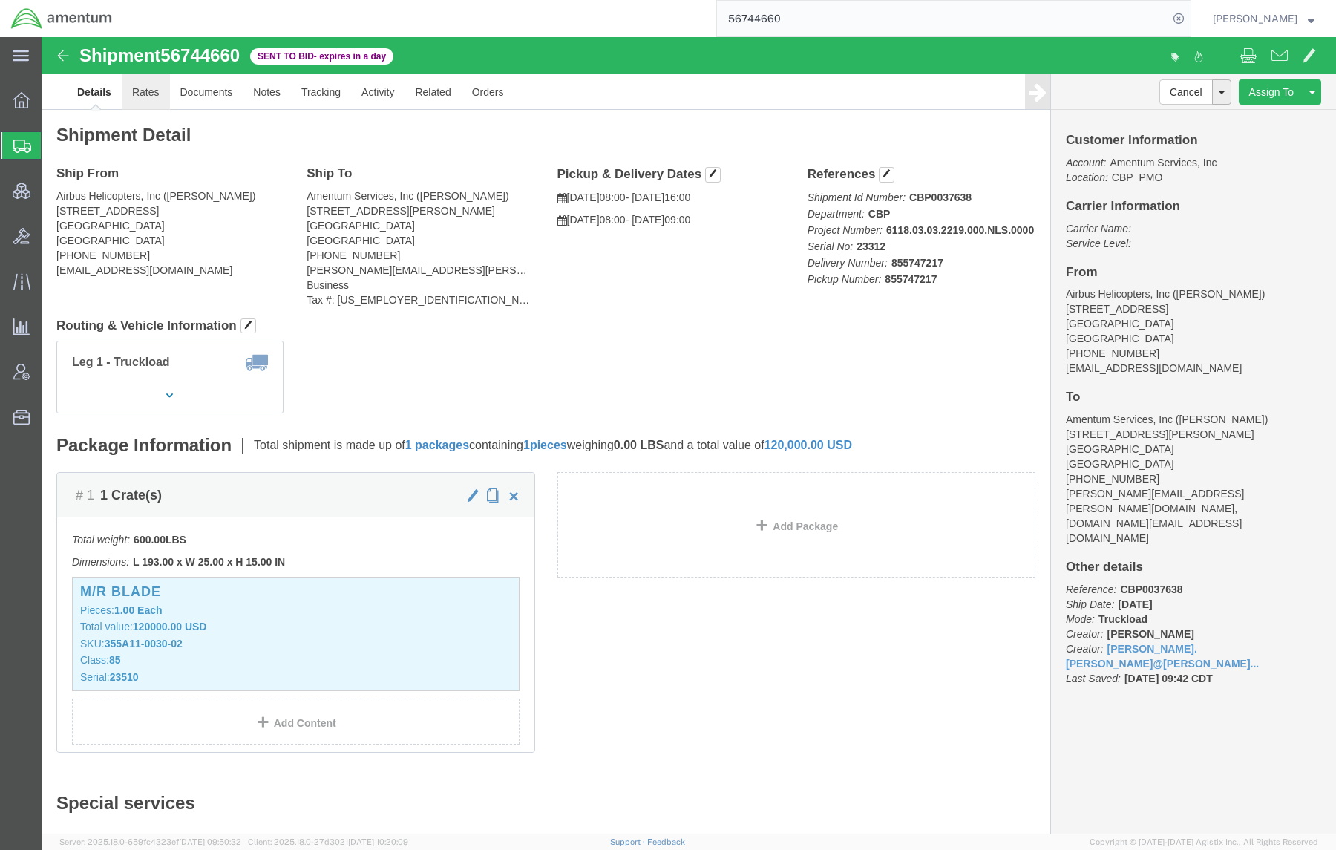
click link "Rates"
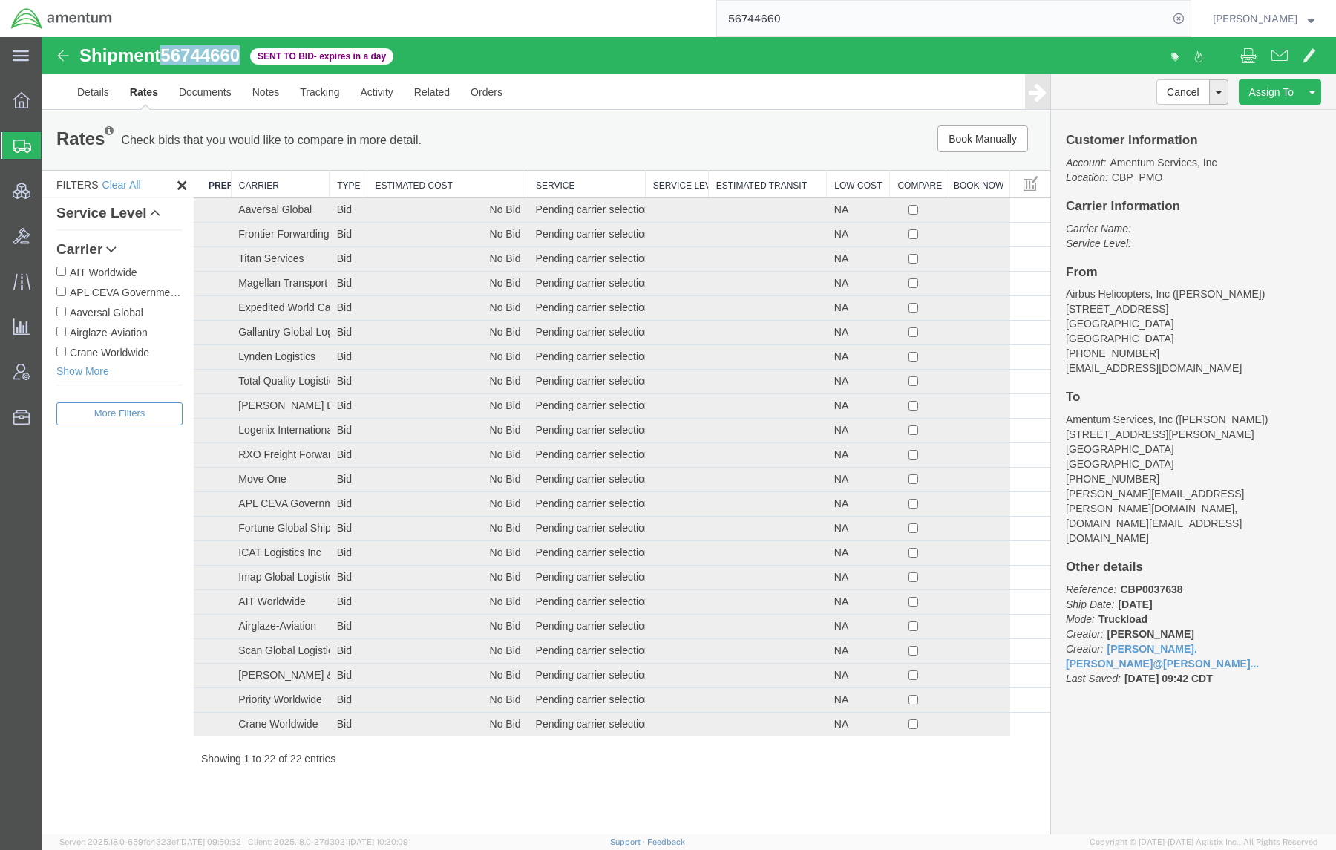
drag, startPoint x: 244, startPoint y: 55, endPoint x: 229, endPoint y: 50, distance: 15.5
click at [165, 54] on span "56744660" at bounding box center [199, 55] width 79 height 20
drag, startPoint x: 439, startPoint y: 52, endPoint x: 81, endPoint y: 51, distance: 358.6
click at [81, 51] on div "Shipment 56744660 22 of 22 Sent to Bid - expires in a day" at bounding box center [366, 60] width 646 height 28
copy div "Shipment 56744660 22 of 22 Sent to Bid - expires in a day"
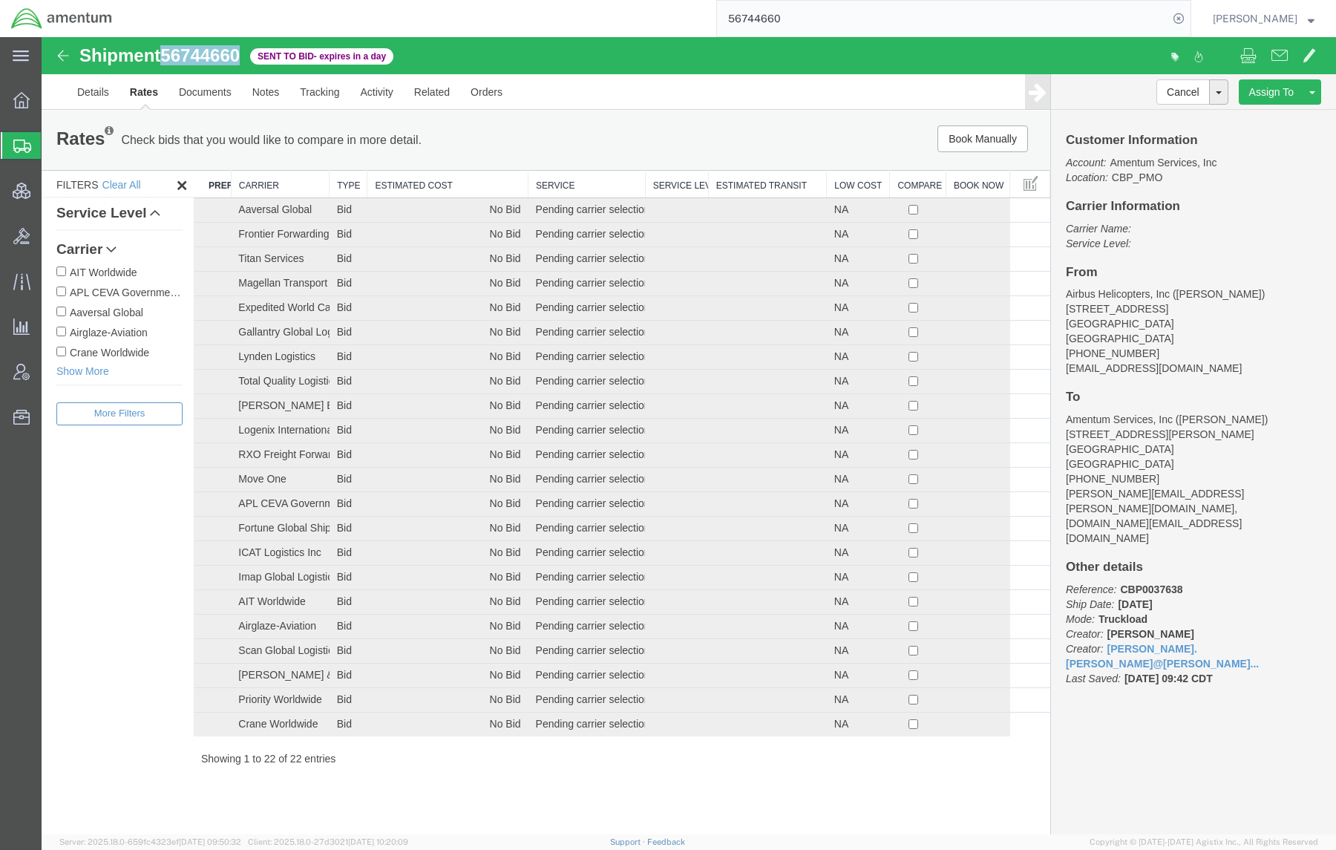
click at [771, 84] on ul "Details Rates Documents Notes Tracking Activity Related Orders" at bounding box center [689, 91] width 1244 height 35
